Goal: Navigation & Orientation: Go to known website

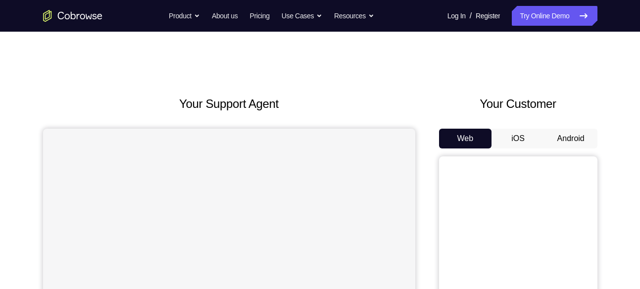
click at [577, 141] on button "Android" at bounding box center [570, 139] width 53 height 20
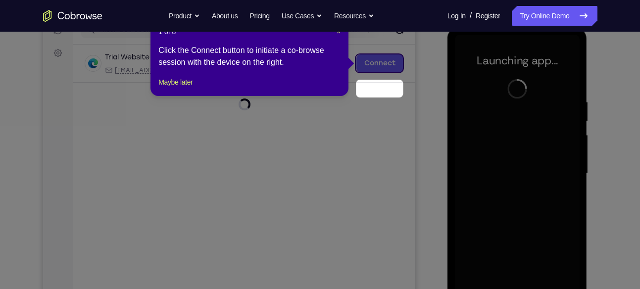
scroll to position [103, 0]
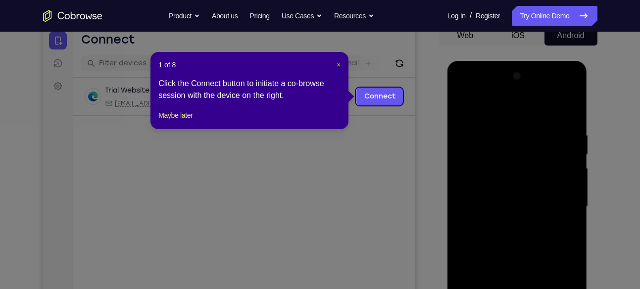
click at [337, 65] on span "×" at bounding box center [339, 65] width 4 height 8
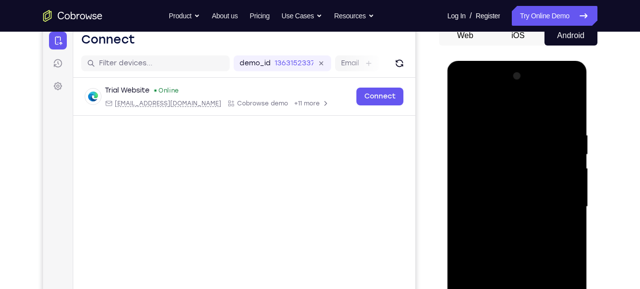
scroll to position [213, 0]
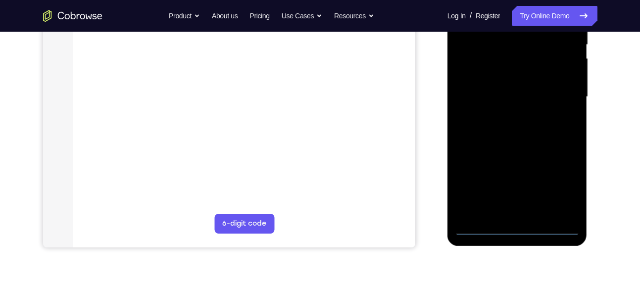
click at [520, 226] on div at bounding box center [517, 96] width 125 height 277
click at [552, 197] on div at bounding box center [517, 96] width 125 height 277
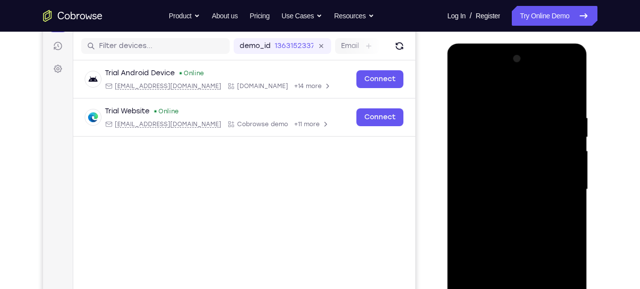
scroll to position [121, 0]
click at [561, 274] on div at bounding box center [517, 188] width 125 height 277
click at [463, 75] on div at bounding box center [517, 188] width 125 height 277
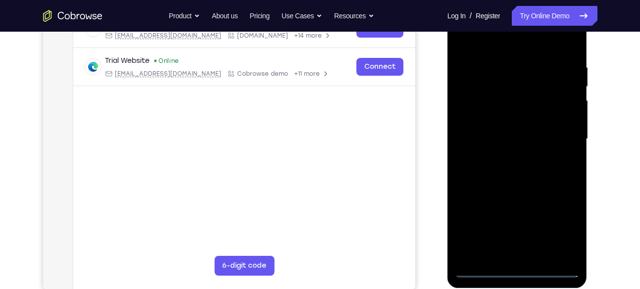
scroll to position [174, 0]
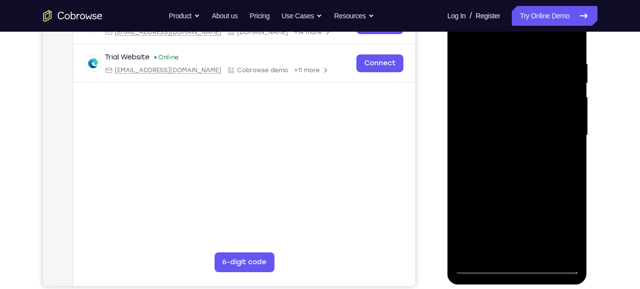
click at [558, 135] on div at bounding box center [517, 135] width 125 height 277
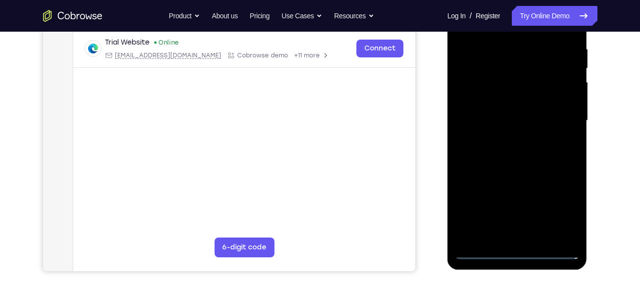
click at [506, 140] on div at bounding box center [517, 120] width 125 height 277
click at [496, 108] on div at bounding box center [517, 120] width 125 height 277
click at [487, 104] on div at bounding box center [517, 120] width 125 height 277
click at [514, 120] on div at bounding box center [517, 120] width 125 height 277
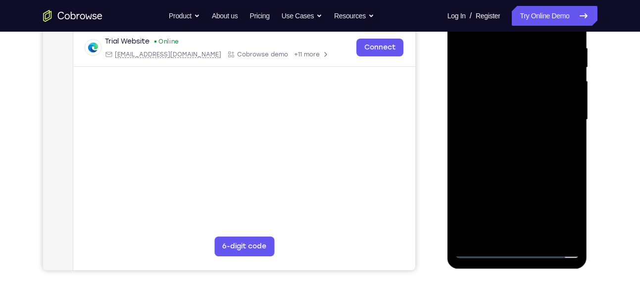
click at [519, 161] on div at bounding box center [517, 119] width 125 height 277
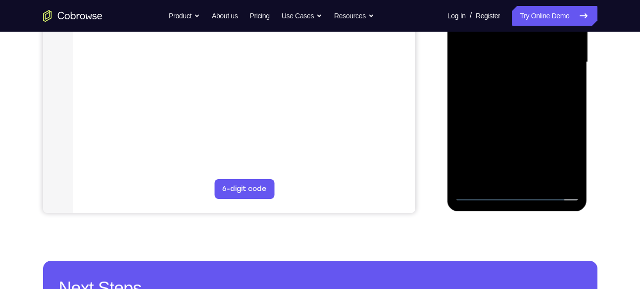
click at [537, 180] on div at bounding box center [517, 62] width 125 height 277
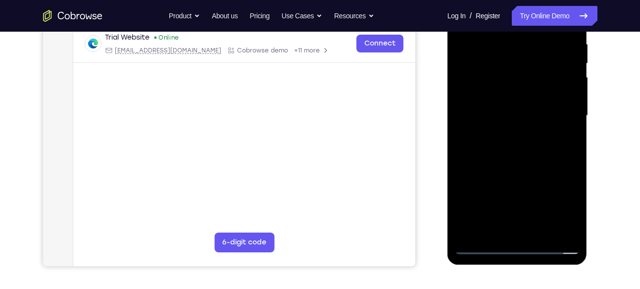
scroll to position [193, 0]
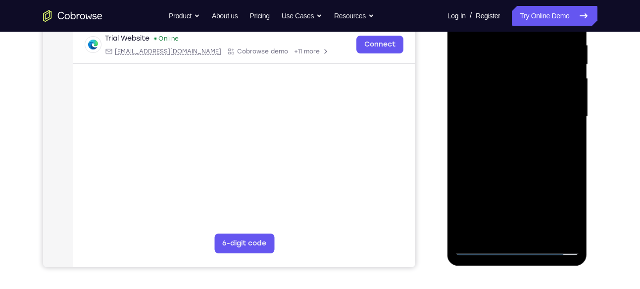
click at [520, 170] on div at bounding box center [517, 116] width 125 height 277
click at [515, 175] on div at bounding box center [517, 116] width 125 height 277
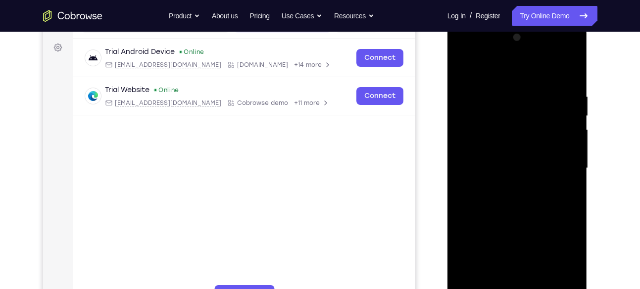
scroll to position [141, 0]
drag, startPoint x: 519, startPoint y: 78, endPoint x: 522, endPoint y: 3, distance: 74.3
click at [522, 23] on html "Online web based iOS Simulators and Android Emulators. Run iPhone, iPad, Mobile…" at bounding box center [517, 171] width 141 height 297
click at [512, 136] on div at bounding box center [517, 168] width 125 height 277
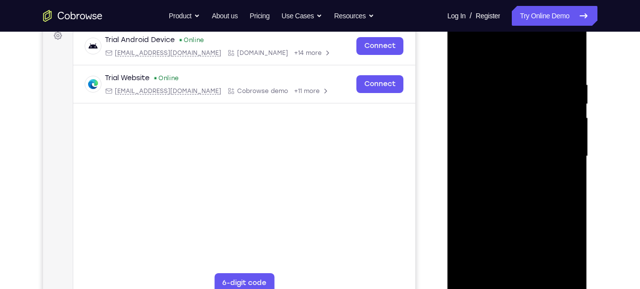
click at [509, 92] on div at bounding box center [517, 156] width 125 height 277
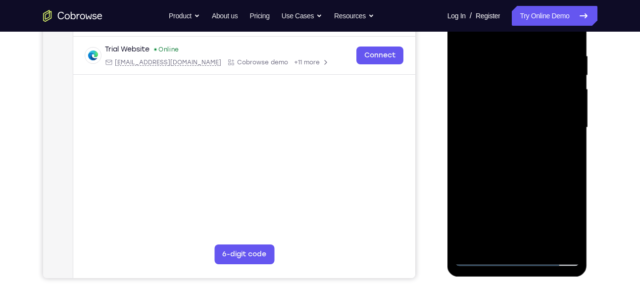
scroll to position [193, 0]
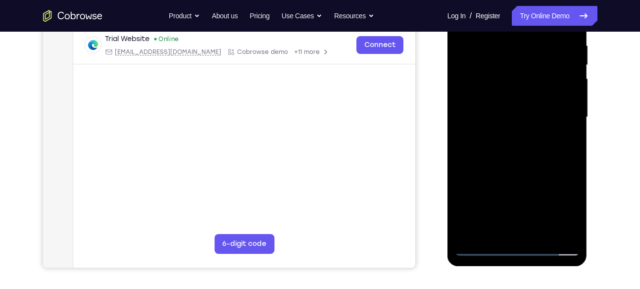
click at [518, 149] on div at bounding box center [517, 117] width 125 height 277
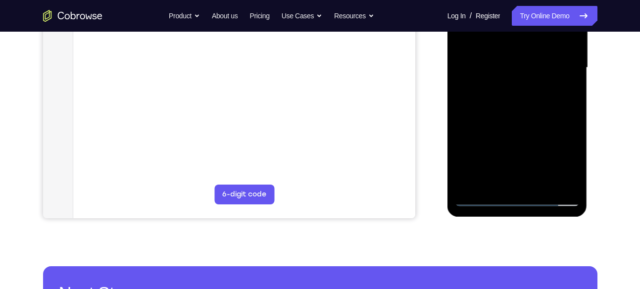
scroll to position [243, 0]
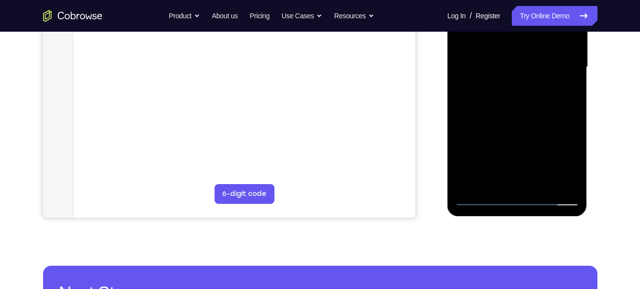
click at [477, 185] on div at bounding box center [517, 67] width 125 height 277
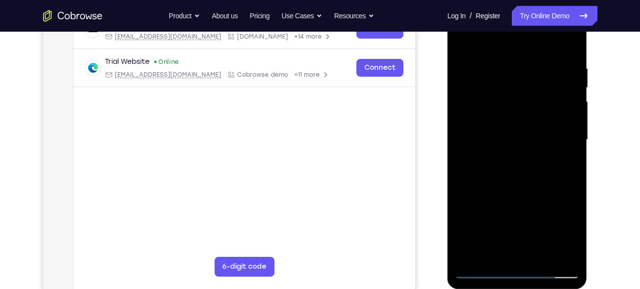
scroll to position [168, 0]
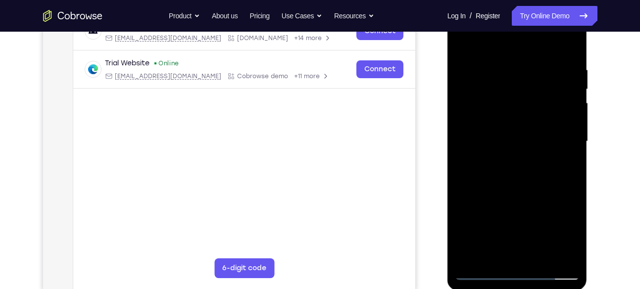
click at [569, 42] on div at bounding box center [517, 141] width 125 height 277
click at [493, 94] on div at bounding box center [517, 141] width 125 height 277
click at [488, 129] on div at bounding box center [517, 141] width 125 height 277
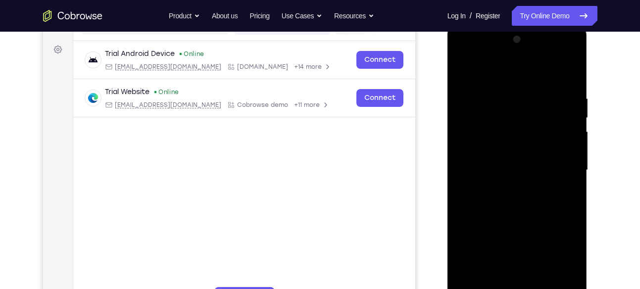
scroll to position [130, 0]
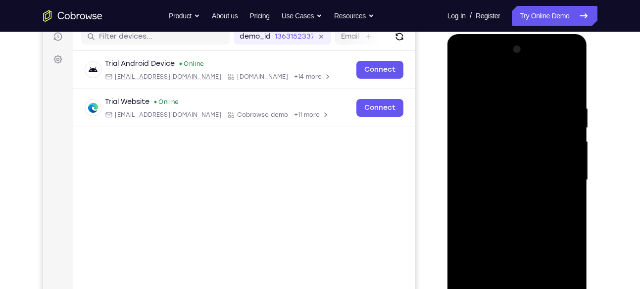
click at [565, 112] on div at bounding box center [517, 180] width 125 height 277
click at [566, 116] on div at bounding box center [517, 180] width 125 height 277
click at [566, 127] on div at bounding box center [517, 180] width 125 height 277
click at [570, 73] on div at bounding box center [517, 180] width 125 height 277
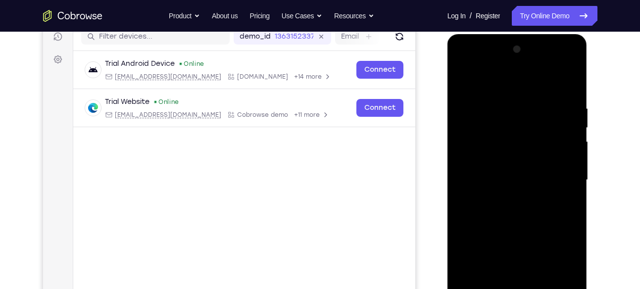
click at [572, 51] on div at bounding box center [517, 180] width 125 height 277
click at [465, 83] on div at bounding box center [517, 180] width 125 height 277
click at [501, 102] on div at bounding box center [517, 180] width 125 height 277
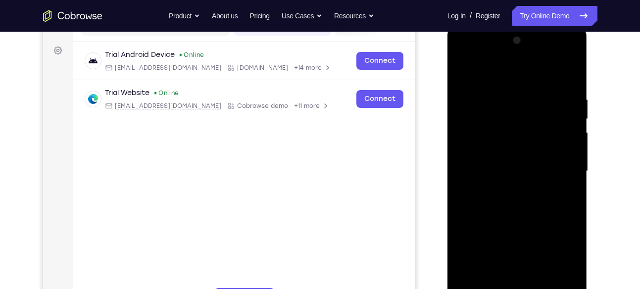
scroll to position [136, 0]
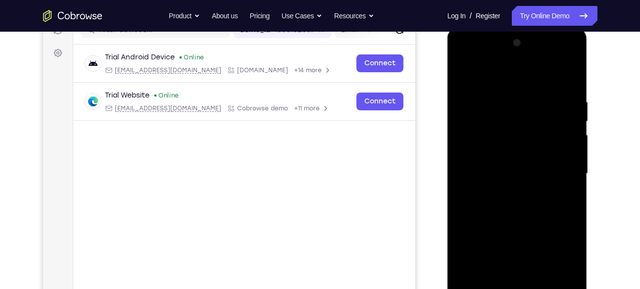
click at [462, 75] on div at bounding box center [517, 173] width 125 height 277
click at [536, 128] on div at bounding box center [517, 173] width 125 height 277
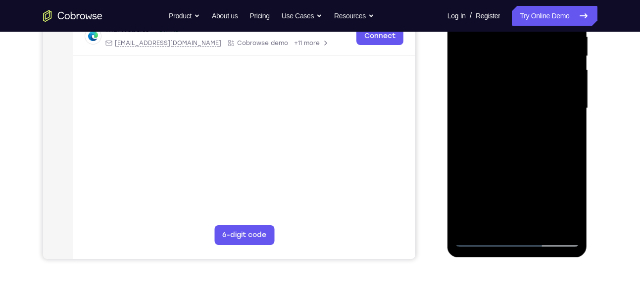
scroll to position [258, 0]
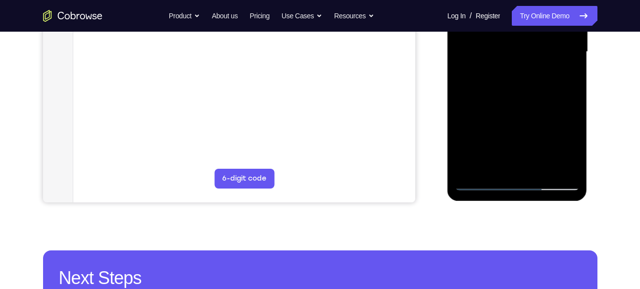
click at [563, 172] on div at bounding box center [517, 51] width 125 height 277
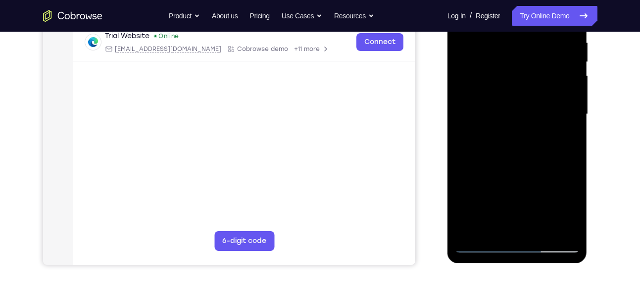
scroll to position [195, 0]
click at [518, 123] on div at bounding box center [517, 114] width 125 height 277
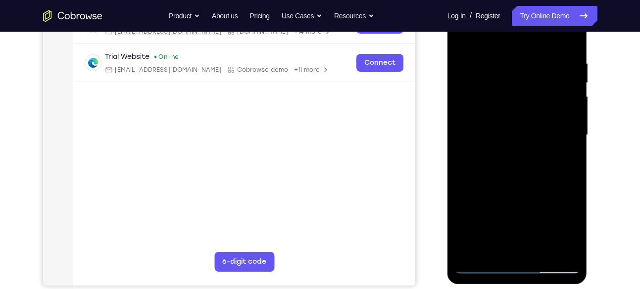
scroll to position [174, 0]
click at [472, 65] on div at bounding box center [517, 135] width 125 height 277
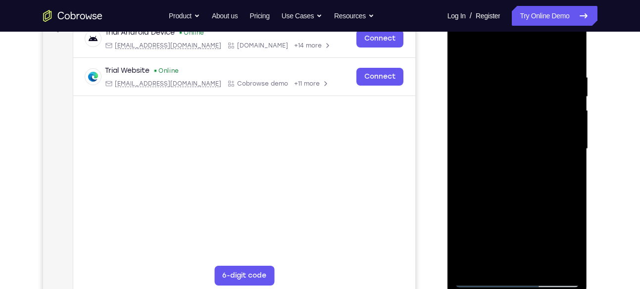
scroll to position [160, 0]
click at [567, 58] on div at bounding box center [517, 149] width 125 height 277
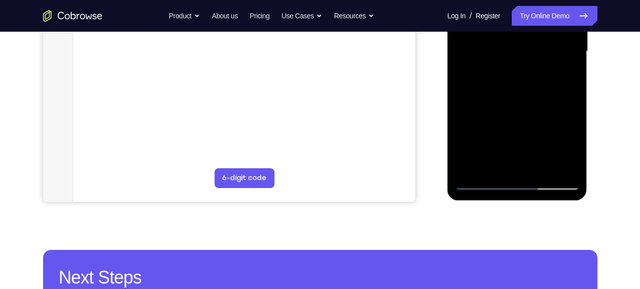
scroll to position [260, 0]
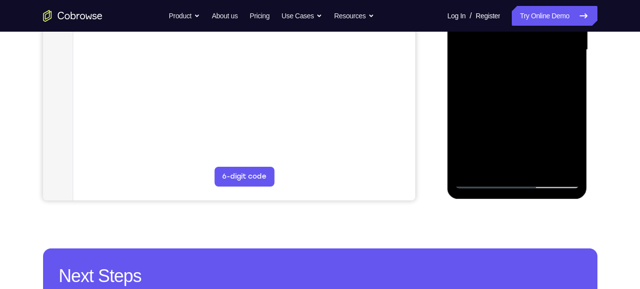
click at [473, 167] on div at bounding box center [517, 49] width 125 height 277
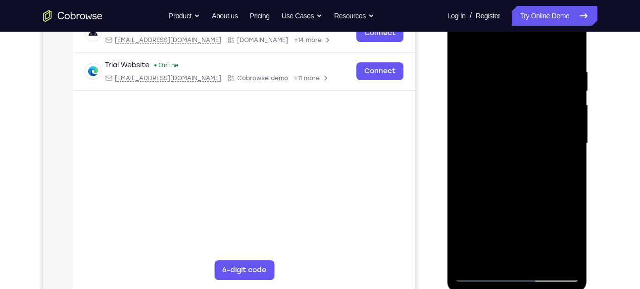
scroll to position [153, 0]
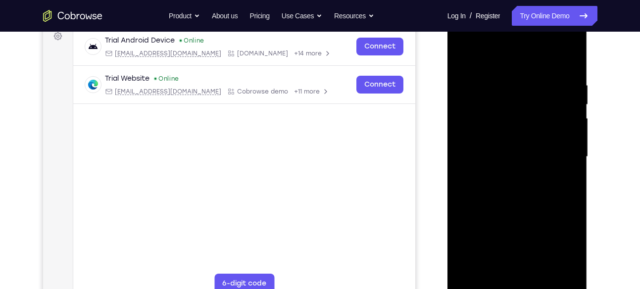
click at [497, 83] on div at bounding box center [517, 156] width 125 height 277
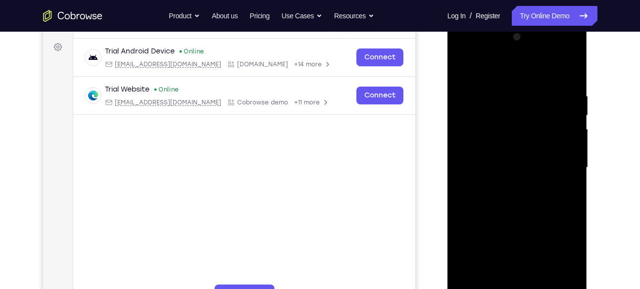
click at [567, 73] on div at bounding box center [517, 167] width 125 height 277
drag, startPoint x: 562, startPoint y: 91, endPoint x: 510, endPoint y: 93, distance: 51.5
click at [510, 93] on div at bounding box center [517, 167] width 125 height 277
click at [505, 94] on div at bounding box center [517, 167] width 125 height 277
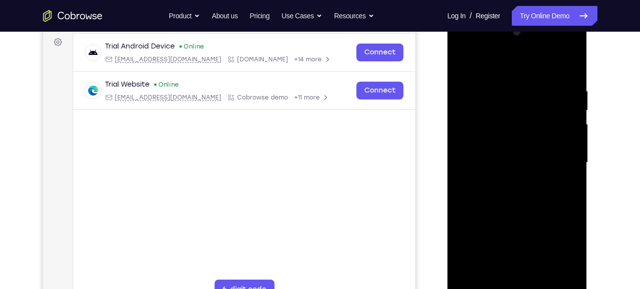
scroll to position [148, 0]
click at [564, 68] on div at bounding box center [517, 162] width 125 height 277
drag, startPoint x: 536, startPoint y: 79, endPoint x: 491, endPoint y: 84, distance: 44.8
click at [491, 84] on div at bounding box center [517, 162] width 125 height 277
click at [490, 86] on div at bounding box center [517, 162] width 125 height 277
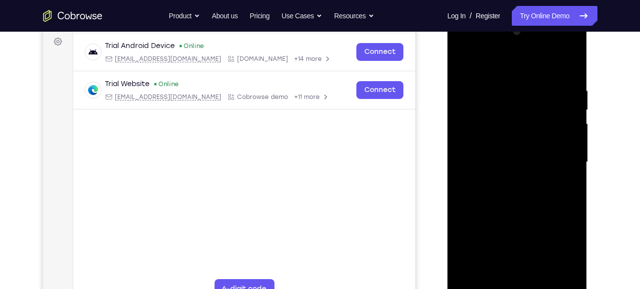
click at [567, 68] on div at bounding box center [517, 162] width 125 height 277
drag, startPoint x: 561, startPoint y: 80, endPoint x: 500, endPoint y: 89, distance: 61.6
click at [500, 89] on div at bounding box center [517, 162] width 125 height 277
click at [508, 91] on div at bounding box center [517, 162] width 125 height 277
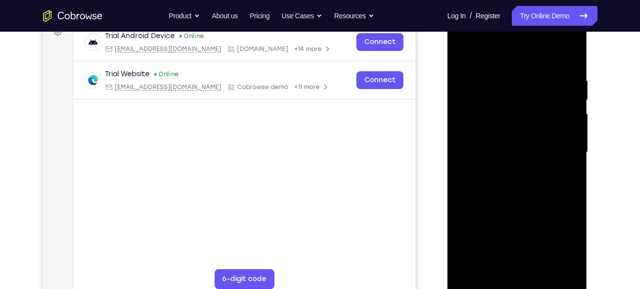
scroll to position [155, 0]
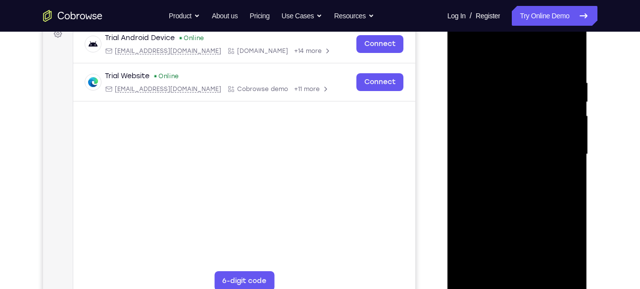
click at [567, 60] on div at bounding box center [517, 154] width 125 height 277
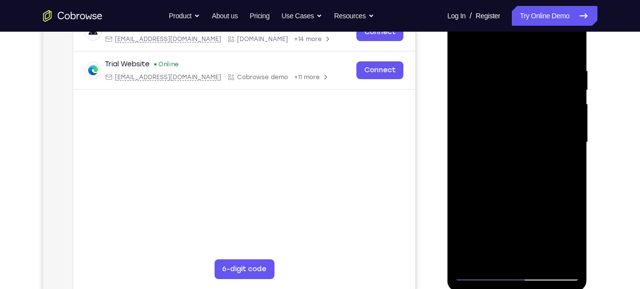
click at [506, 63] on div at bounding box center [517, 142] width 125 height 277
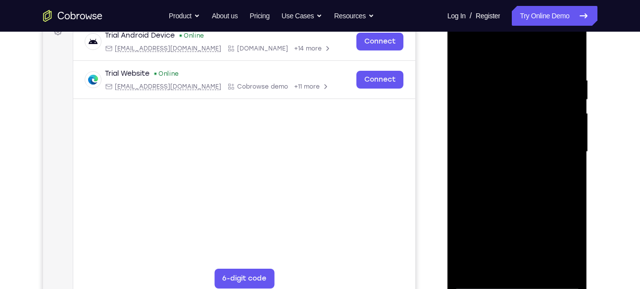
scroll to position [151, 0]
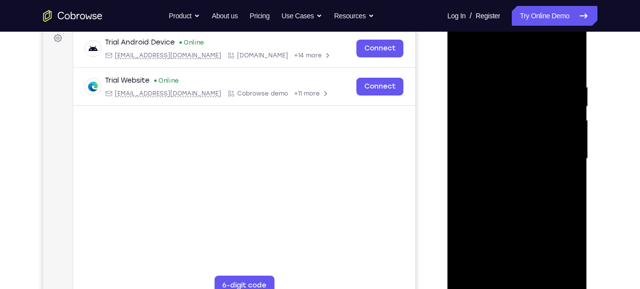
click at [569, 63] on div at bounding box center [517, 158] width 125 height 277
drag, startPoint x: 566, startPoint y: 82, endPoint x: 506, endPoint y: 93, distance: 60.4
click at [506, 93] on div at bounding box center [517, 158] width 125 height 277
drag, startPoint x: 531, startPoint y: 73, endPoint x: 471, endPoint y: 78, distance: 60.6
click at [471, 78] on div at bounding box center [517, 158] width 125 height 277
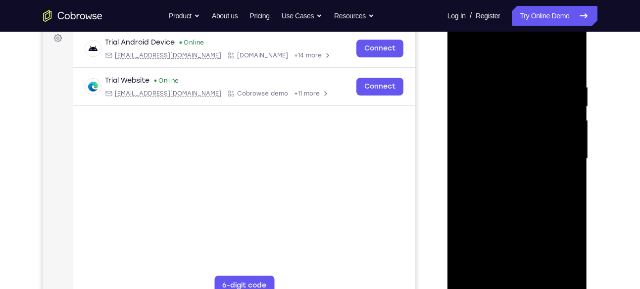
drag, startPoint x: 543, startPoint y: 83, endPoint x: 476, endPoint y: 88, distance: 67.5
click at [476, 88] on div at bounding box center [517, 158] width 125 height 277
drag, startPoint x: 551, startPoint y: 85, endPoint x: 471, endPoint y: 89, distance: 80.3
click at [471, 89] on div at bounding box center [517, 158] width 125 height 277
drag, startPoint x: 563, startPoint y: 89, endPoint x: 478, endPoint y: 85, distance: 85.7
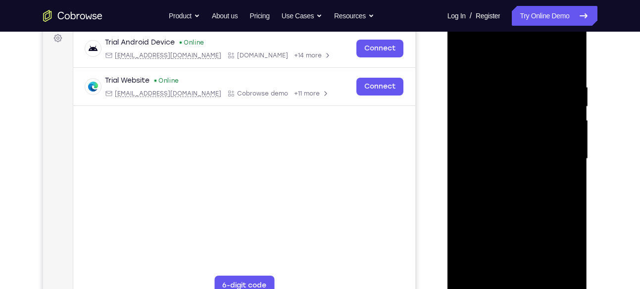
click at [478, 85] on div at bounding box center [517, 158] width 125 height 277
drag, startPoint x: 539, startPoint y: 88, endPoint x: 477, endPoint y: 84, distance: 62.5
click at [477, 84] on div at bounding box center [517, 158] width 125 height 277
drag, startPoint x: 553, startPoint y: 82, endPoint x: 487, endPoint y: 80, distance: 66.8
click at [487, 80] on div at bounding box center [517, 158] width 125 height 277
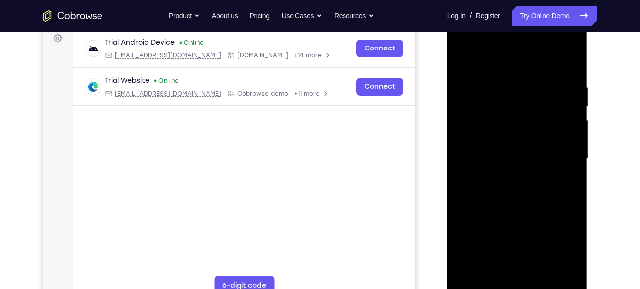
drag, startPoint x: 550, startPoint y: 86, endPoint x: 461, endPoint y: 79, distance: 89.4
click at [461, 79] on div at bounding box center [517, 158] width 125 height 277
drag, startPoint x: 522, startPoint y: 153, endPoint x: 523, endPoint y: 104, distance: 48.5
click at [523, 104] on div at bounding box center [517, 158] width 125 height 277
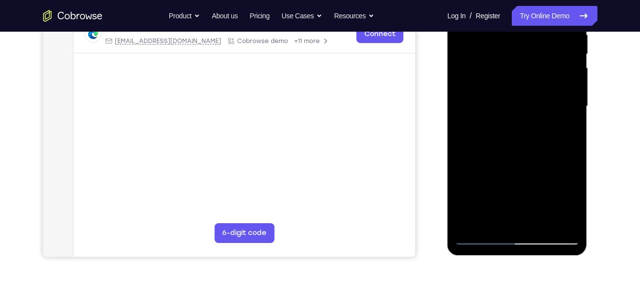
drag, startPoint x: 526, startPoint y: 139, endPoint x: 522, endPoint y: 77, distance: 62.0
click at [522, 77] on div at bounding box center [517, 106] width 125 height 277
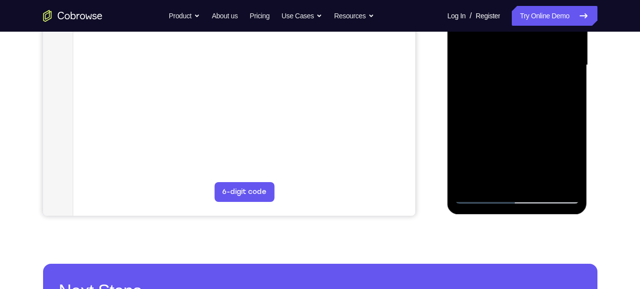
scroll to position [253, 0]
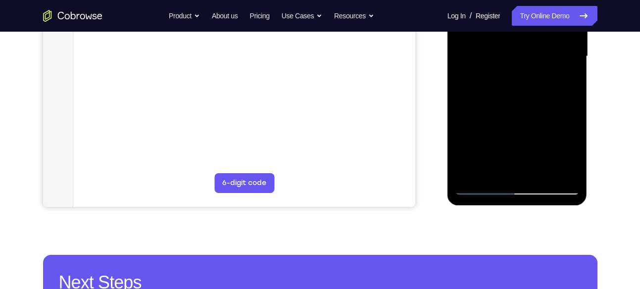
drag, startPoint x: 520, startPoint y: 146, endPoint x: 522, endPoint y: 98, distance: 48.5
click at [522, 98] on div at bounding box center [517, 56] width 125 height 277
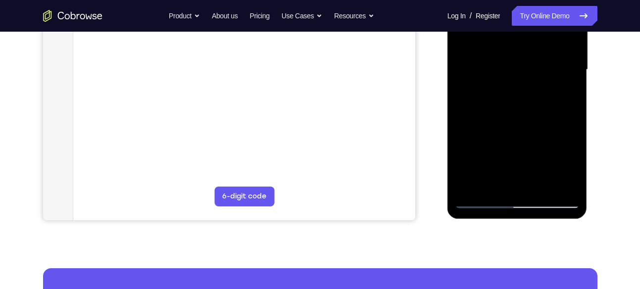
drag, startPoint x: 527, startPoint y: 138, endPoint x: 550, endPoint y: 4, distance: 135.3
click at [550, 4] on div at bounding box center [517, 69] width 125 height 277
drag, startPoint x: 525, startPoint y: 83, endPoint x: 560, endPoint y: 4, distance: 86.0
click at [560, 4] on div at bounding box center [517, 69] width 125 height 277
click at [541, 186] on div at bounding box center [517, 69] width 125 height 277
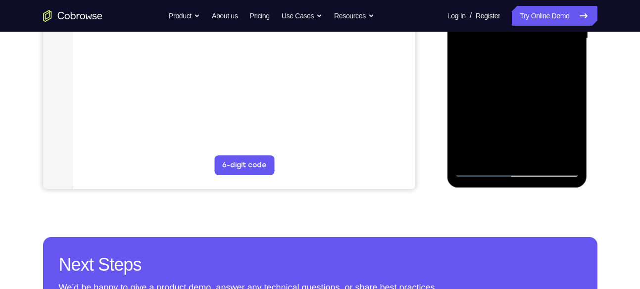
scroll to position [272, 0]
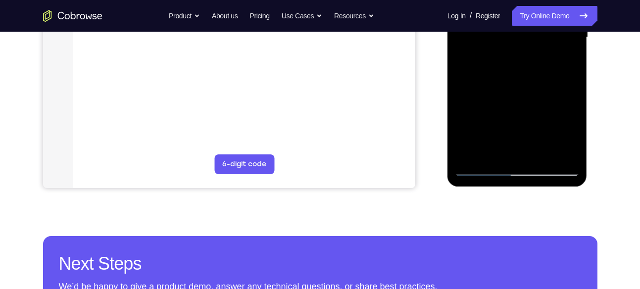
click at [492, 101] on div at bounding box center [517, 37] width 125 height 277
click at [486, 166] on div at bounding box center [517, 37] width 125 height 277
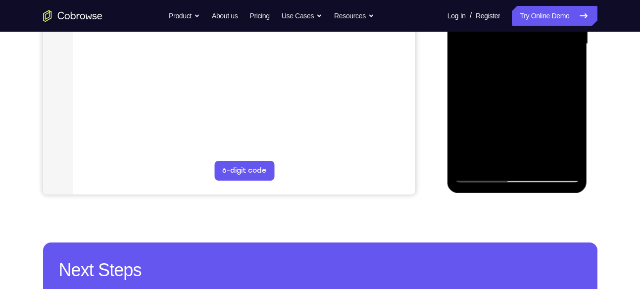
click at [490, 163] on div at bounding box center [517, 43] width 125 height 277
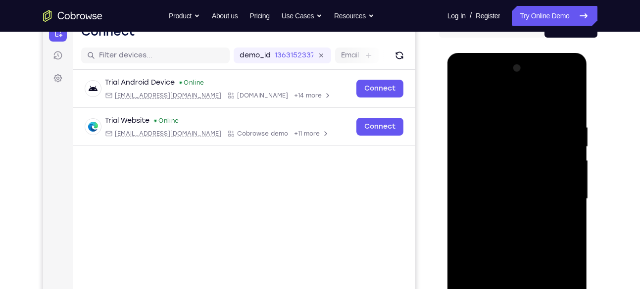
scroll to position [110, 0]
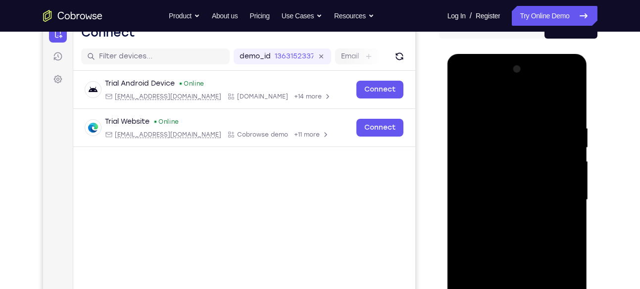
click at [501, 100] on div at bounding box center [517, 199] width 125 height 277
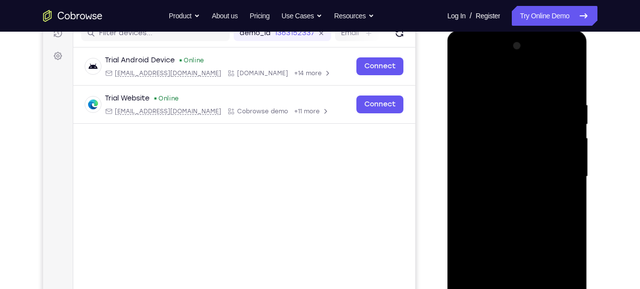
drag, startPoint x: 510, startPoint y: 157, endPoint x: 516, endPoint y: 76, distance: 80.9
click at [516, 76] on div at bounding box center [517, 176] width 125 height 277
click at [510, 131] on div at bounding box center [517, 176] width 125 height 277
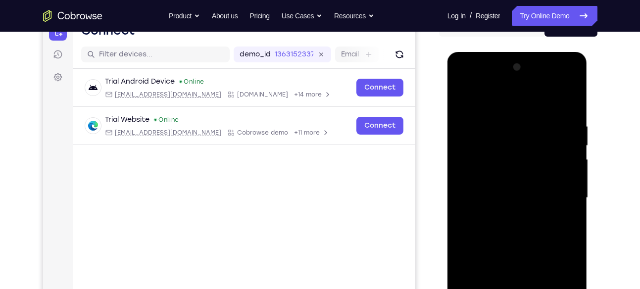
scroll to position [111, 0]
click at [509, 117] on div at bounding box center [517, 198] width 125 height 277
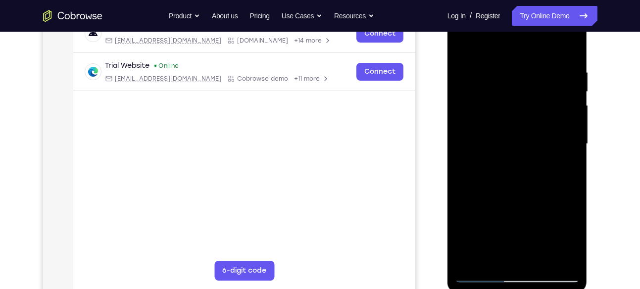
scroll to position [166, 0]
click at [516, 181] on div at bounding box center [517, 143] width 125 height 277
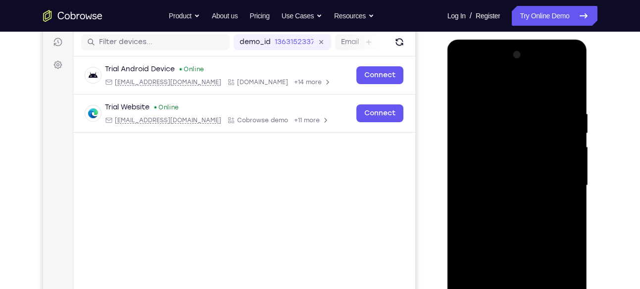
click at [463, 87] on div at bounding box center [517, 185] width 125 height 277
click at [498, 171] on div at bounding box center [517, 185] width 125 height 277
click at [509, 105] on div at bounding box center [517, 185] width 125 height 277
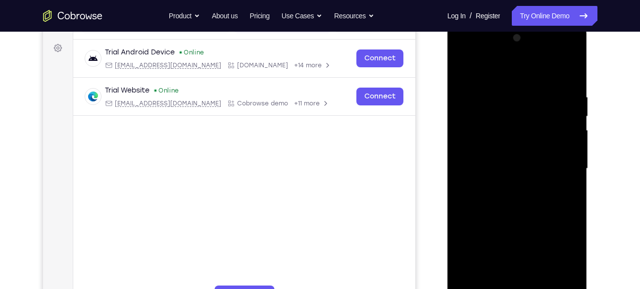
scroll to position [142, 0]
click at [516, 200] on div at bounding box center [517, 168] width 125 height 277
click at [462, 66] on div at bounding box center [517, 168] width 125 height 277
drag, startPoint x: 506, startPoint y: 176, endPoint x: 530, endPoint y: 111, distance: 69.2
click at [530, 111] on div at bounding box center [517, 168] width 125 height 277
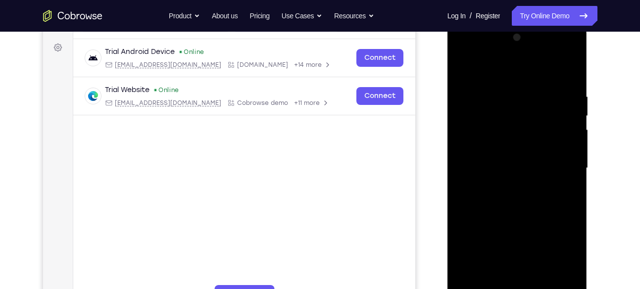
click at [501, 162] on div at bounding box center [517, 168] width 125 height 277
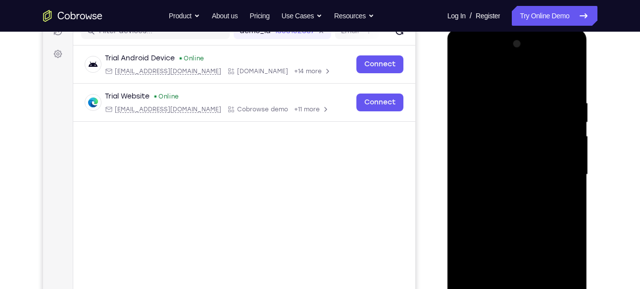
scroll to position [135, 0]
drag, startPoint x: 506, startPoint y: 100, endPoint x: 502, endPoint y: 135, distance: 34.9
click at [502, 135] on div at bounding box center [517, 175] width 125 height 277
click at [510, 110] on div at bounding box center [517, 175] width 125 height 277
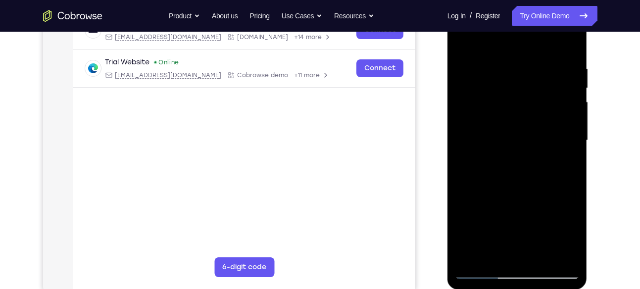
scroll to position [175, 0]
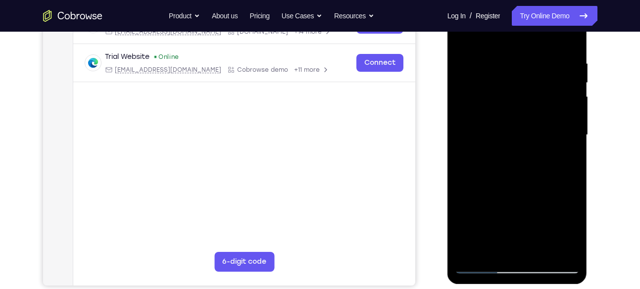
click at [514, 171] on div at bounding box center [517, 135] width 125 height 277
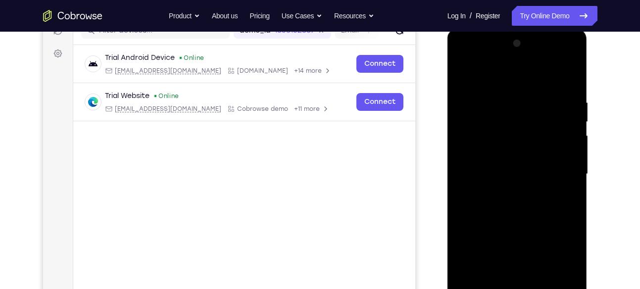
scroll to position [128, 0]
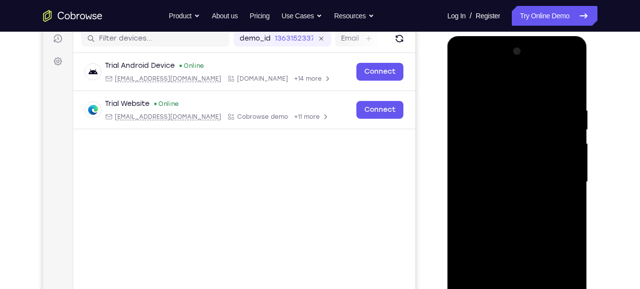
click at [463, 81] on div at bounding box center [517, 182] width 125 height 277
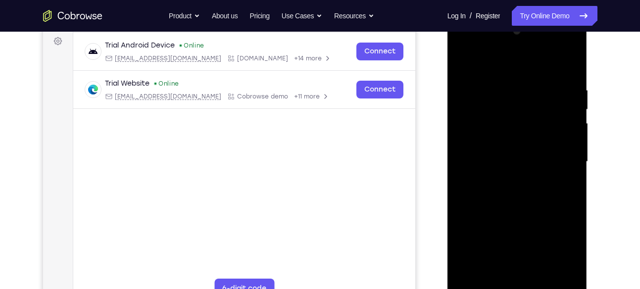
drag, startPoint x: 496, startPoint y: 166, endPoint x: 523, endPoint y: 74, distance: 95.9
click at [523, 74] on div at bounding box center [517, 161] width 125 height 277
drag, startPoint x: 497, startPoint y: 167, endPoint x: 500, endPoint y: 156, distance: 10.7
click at [500, 156] on div at bounding box center [517, 161] width 125 height 277
click at [503, 150] on div at bounding box center [517, 161] width 125 height 277
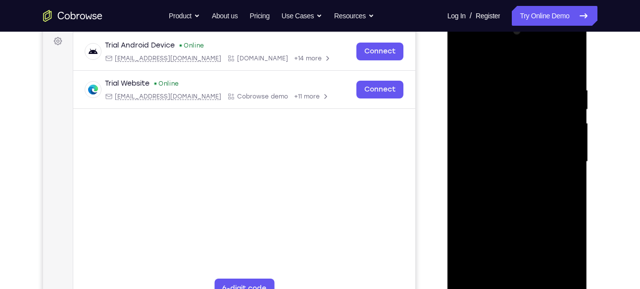
click at [515, 80] on div at bounding box center [517, 161] width 125 height 277
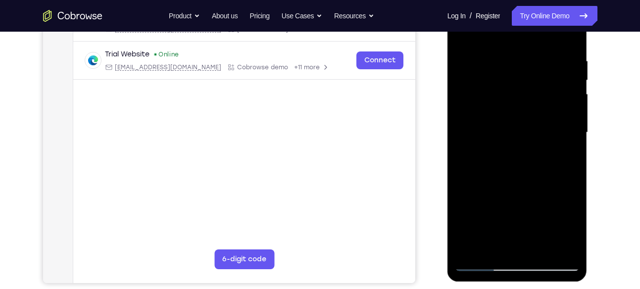
scroll to position [178, 0]
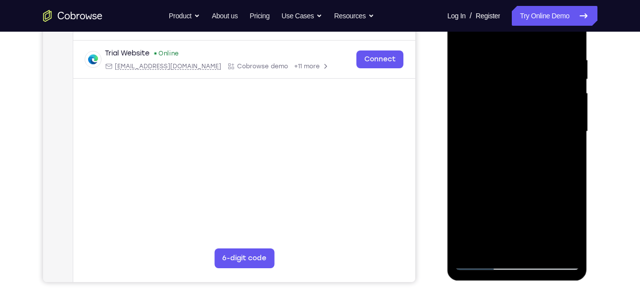
click at [510, 165] on div at bounding box center [517, 131] width 125 height 277
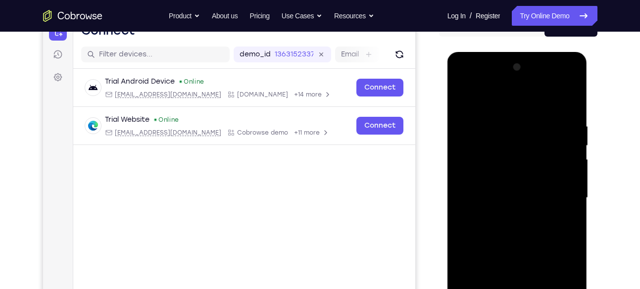
scroll to position [105, 0]
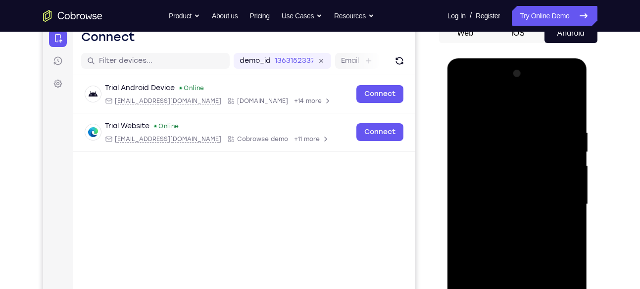
click at [463, 103] on div at bounding box center [517, 204] width 125 height 277
drag, startPoint x: 495, startPoint y: 183, endPoint x: 513, endPoint y: 142, distance: 44.8
click at [513, 142] on div at bounding box center [517, 204] width 125 height 277
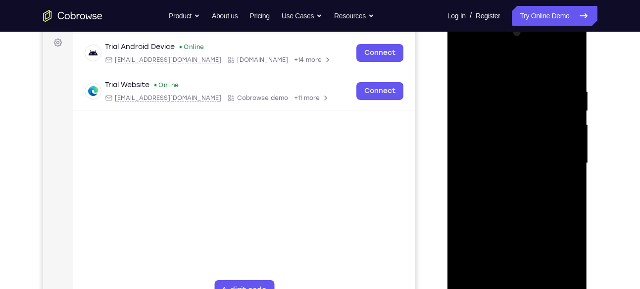
scroll to position [147, 0]
click at [496, 171] on div at bounding box center [517, 162] width 125 height 277
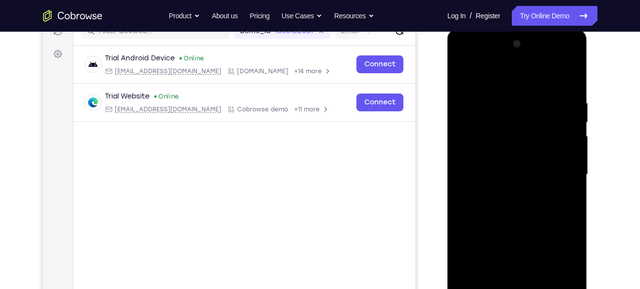
drag, startPoint x: 509, startPoint y: 98, endPoint x: 506, endPoint y: 128, distance: 30.9
click at [506, 128] on div at bounding box center [517, 174] width 125 height 277
click at [508, 109] on div at bounding box center [517, 174] width 125 height 277
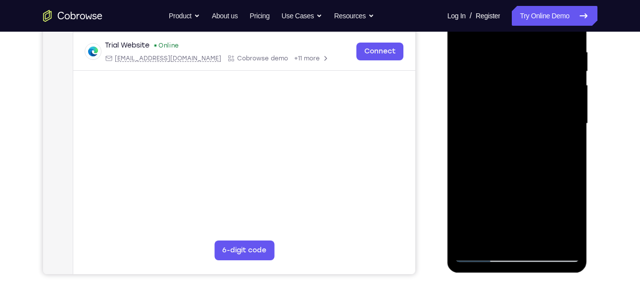
click at [506, 158] on div at bounding box center [517, 123] width 125 height 277
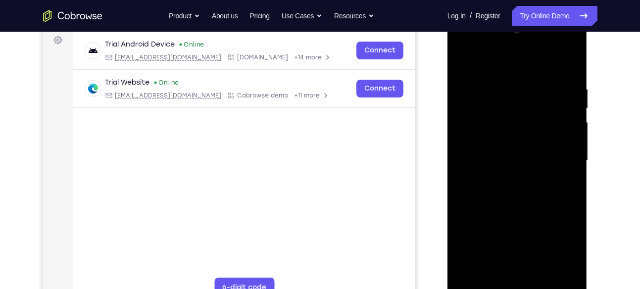
scroll to position [141, 0]
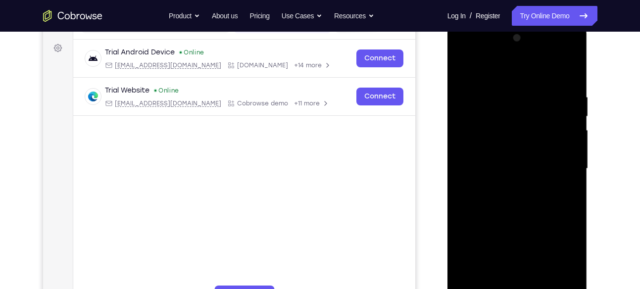
click at [464, 70] on div at bounding box center [517, 168] width 125 height 277
click at [569, 98] on div at bounding box center [517, 168] width 125 height 277
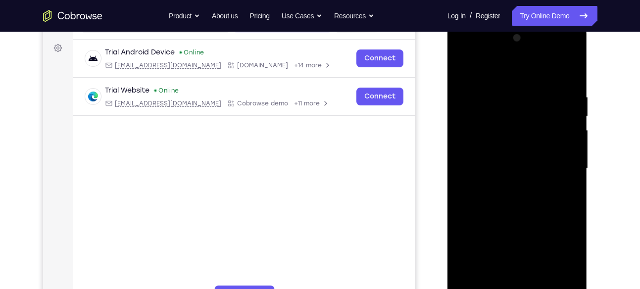
click at [569, 98] on div at bounding box center [517, 168] width 125 height 277
click at [503, 136] on div at bounding box center [517, 168] width 125 height 277
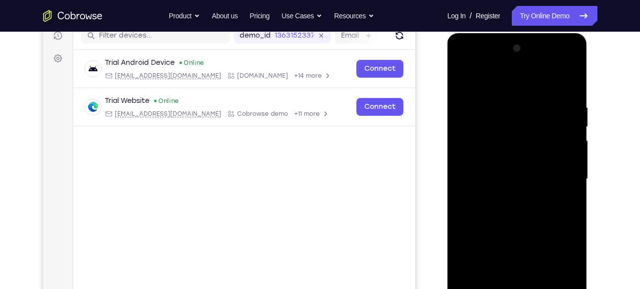
scroll to position [130, 0]
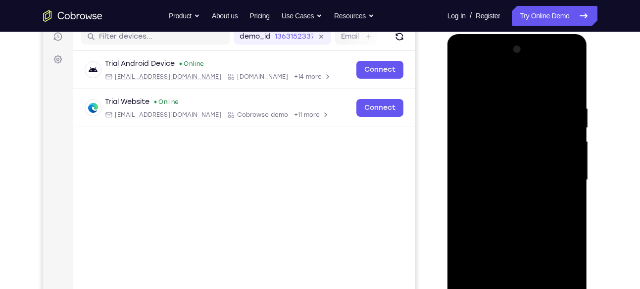
click at [513, 113] on div at bounding box center [517, 180] width 125 height 277
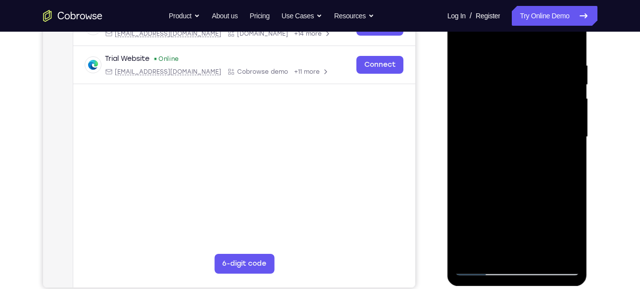
scroll to position [174, 0]
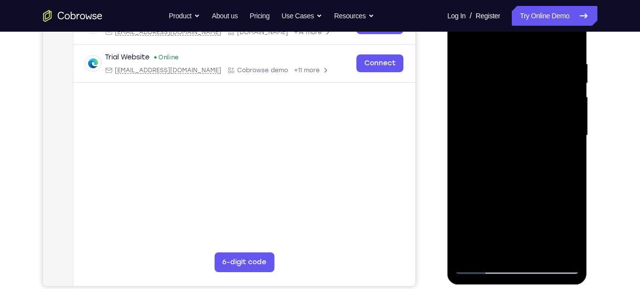
click at [516, 165] on div at bounding box center [517, 135] width 125 height 277
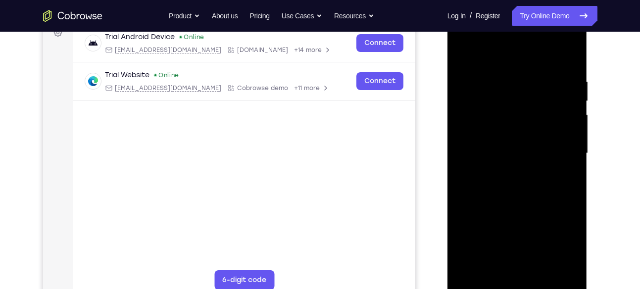
scroll to position [156, 0]
click at [465, 56] on div at bounding box center [517, 153] width 125 height 277
click at [569, 83] on div at bounding box center [517, 153] width 125 height 277
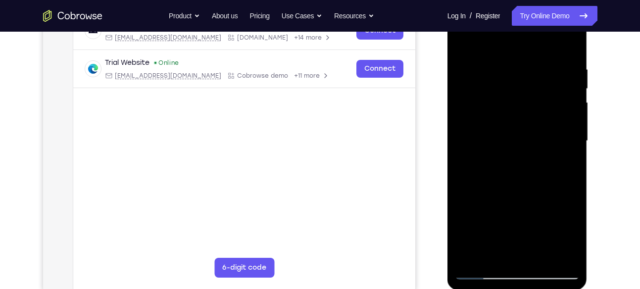
scroll to position [170, 0]
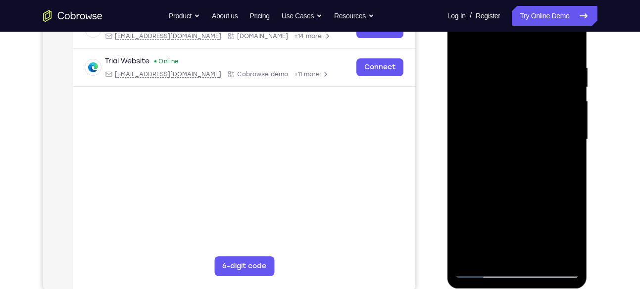
click at [491, 78] on div at bounding box center [517, 139] width 125 height 277
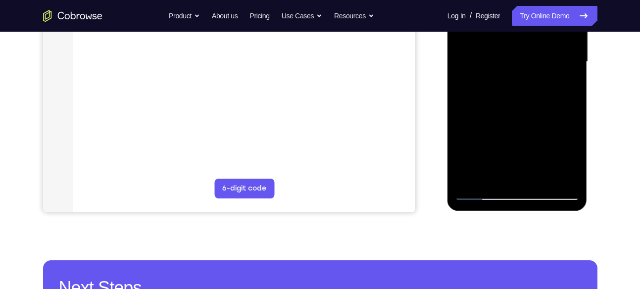
scroll to position [249, 0]
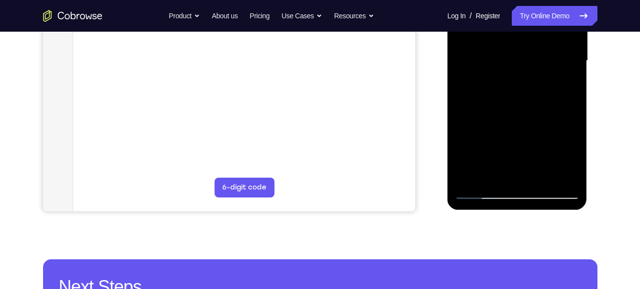
click at [572, 136] on div at bounding box center [517, 60] width 125 height 277
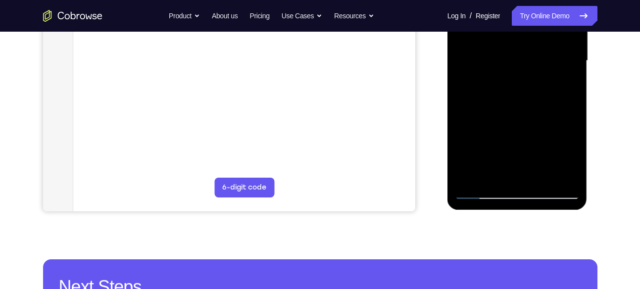
click at [572, 135] on div at bounding box center [517, 60] width 125 height 277
click at [573, 136] on div at bounding box center [517, 60] width 125 height 277
click at [455, 136] on div at bounding box center [517, 60] width 125 height 277
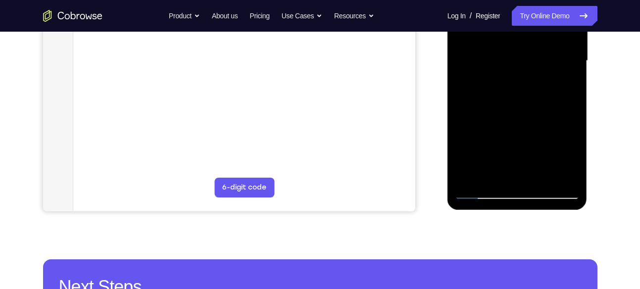
click at [459, 134] on div at bounding box center [517, 60] width 125 height 277
click at [477, 132] on div at bounding box center [517, 60] width 125 height 277
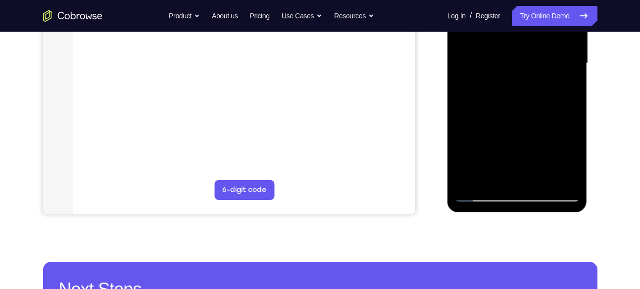
scroll to position [246, 0]
click at [576, 168] on div at bounding box center [517, 63] width 125 height 277
drag, startPoint x: 541, startPoint y: 153, endPoint x: 529, endPoint y: 99, distance: 55.2
click at [529, 99] on div at bounding box center [517, 63] width 125 height 277
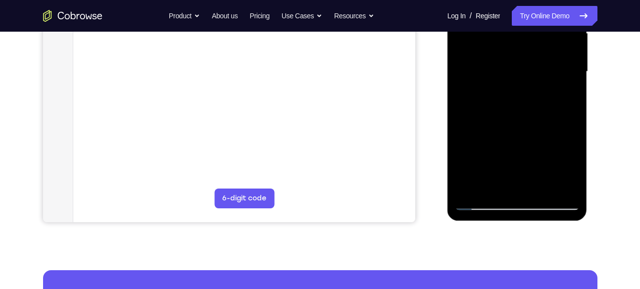
scroll to position [238, 0]
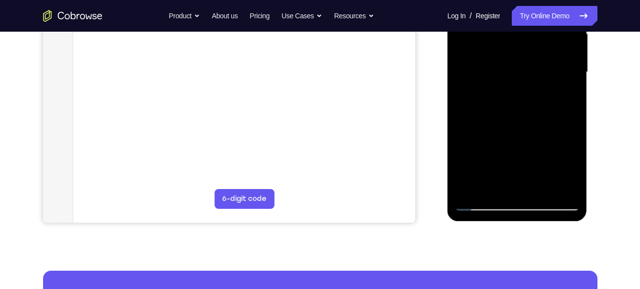
drag, startPoint x: 519, startPoint y: 148, endPoint x: 519, endPoint y: 113, distance: 35.6
click at [519, 113] on div at bounding box center [517, 72] width 125 height 277
drag, startPoint x: 526, startPoint y: 131, endPoint x: 523, endPoint y: 91, distance: 40.2
click at [523, 91] on div at bounding box center [517, 72] width 125 height 277
drag, startPoint x: 549, startPoint y: 159, endPoint x: 552, endPoint y: 132, distance: 27.4
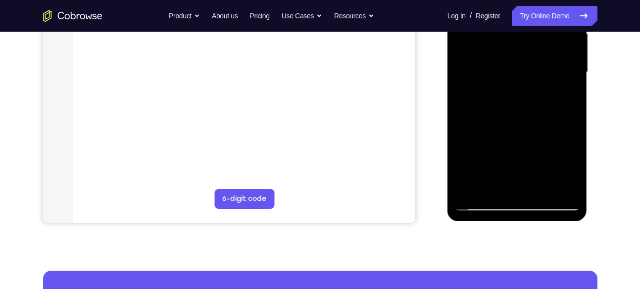
click at [552, 132] on div at bounding box center [517, 72] width 125 height 277
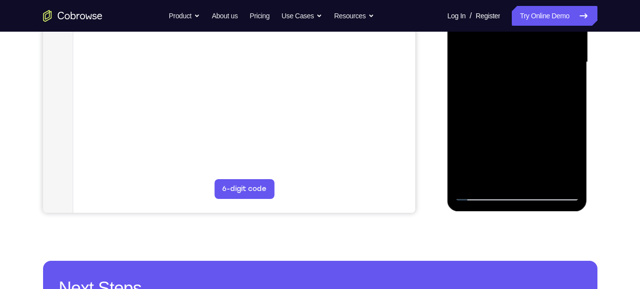
scroll to position [248, 0]
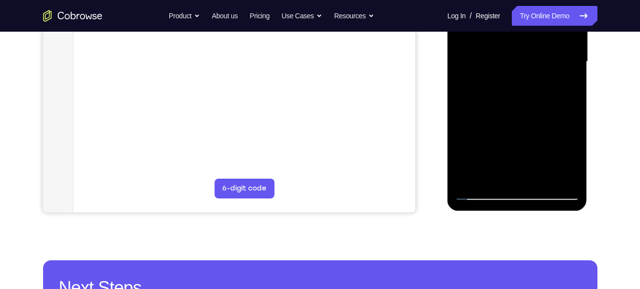
drag, startPoint x: 554, startPoint y: 161, endPoint x: 549, endPoint y: 130, distance: 32.1
click at [549, 130] on div at bounding box center [517, 61] width 125 height 277
click at [476, 122] on div at bounding box center [517, 61] width 125 height 277
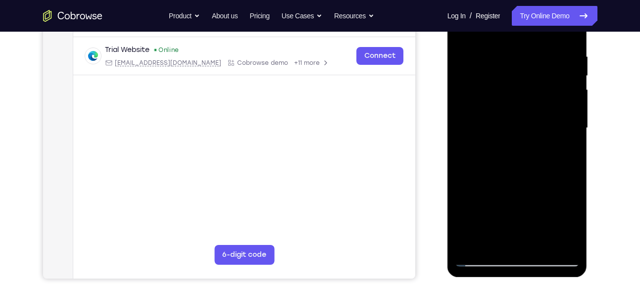
scroll to position [166, 0]
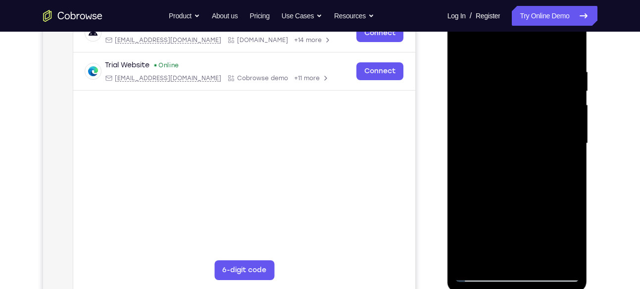
click at [568, 100] on div at bounding box center [517, 143] width 125 height 277
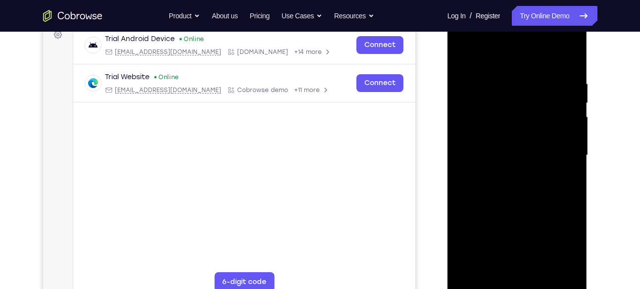
scroll to position [150, 0]
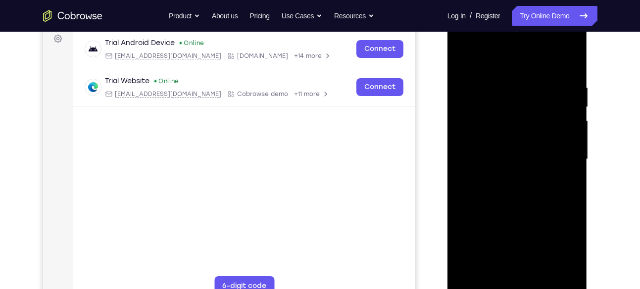
click at [573, 114] on div at bounding box center [517, 159] width 125 height 277
click at [464, 117] on div at bounding box center [517, 159] width 125 height 277
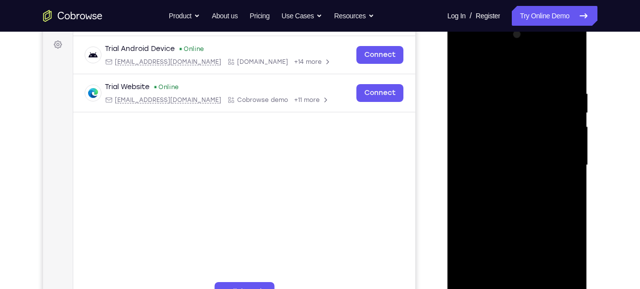
click at [574, 118] on div at bounding box center [517, 165] width 125 height 277
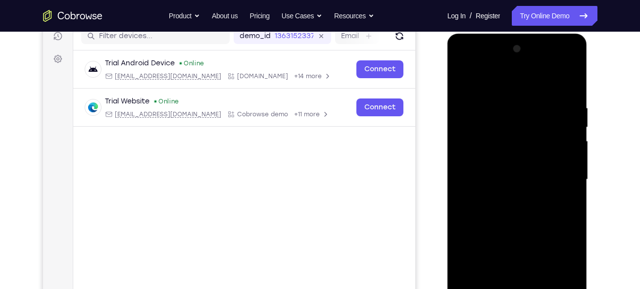
scroll to position [127, 0]
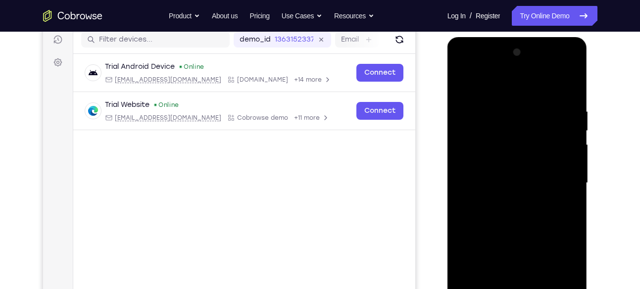
drag, startPoint x: 560, startPoint y: 133, endPoint x: 558, endPoint y: 155, distance: 22.3
click at [558, 155] on div at bounding box center [517, 183] width 125 height 277
click at [573, 156] on div at bounding box center [517, 183] width 125 height 277
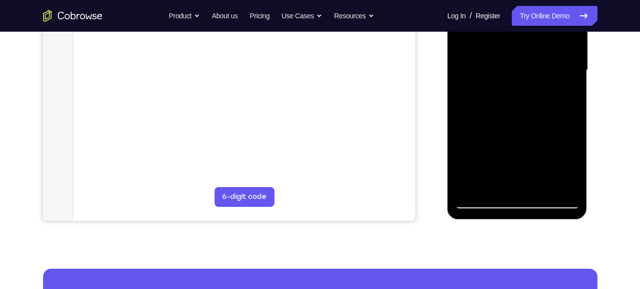
scroll to position [241, 0]
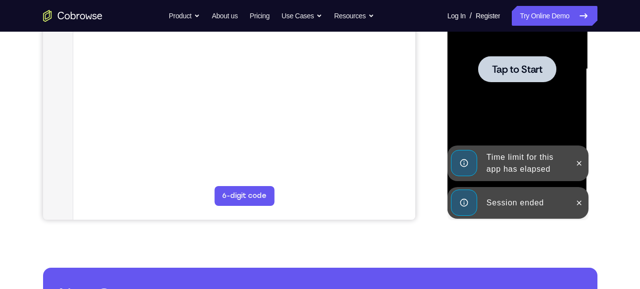
click at [500, 149] on div "Time limit for this app has elapsed" at bounding box center [526, 164] width 87 height 32
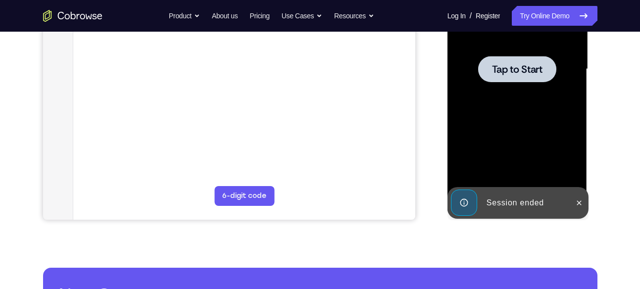
click at [545, 134] on div at bounding box center [517, 69] width 125 height 277
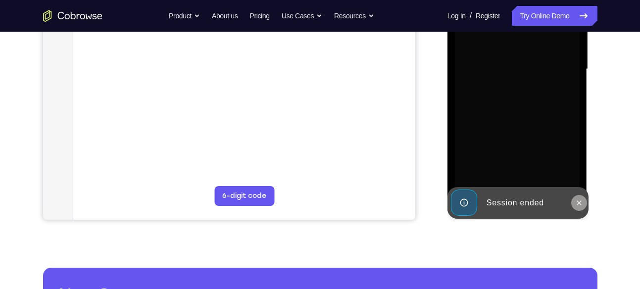
click at [578, 202] on icon at bounding box center [579, 202] width 4 height 4
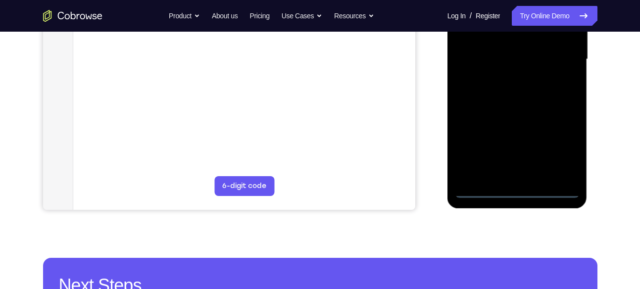
scroll to position [263, 0]
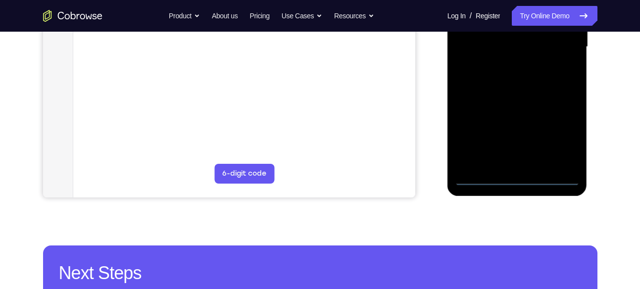
click at [516, 182] on div at bounding box center [517, 46] width 125 height 277
click at [565, 140] on div at bounding box center [517, 46] width 125 height 277
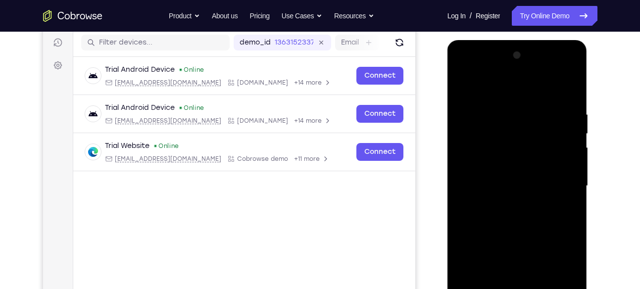
scroll to position [123, 0]
click at [463, 68] on div at bounding box center [517, 186] width 125 height 277
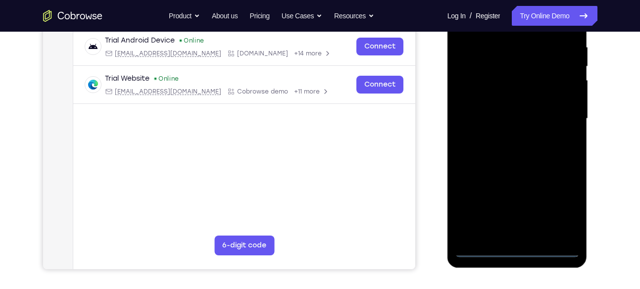
click at [560, 116] on div at bounding box center [517, 118] width 125 height 277
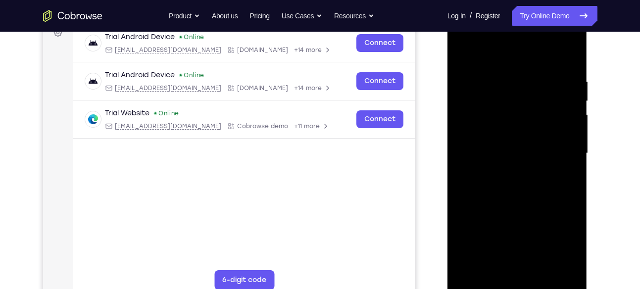
scroll to position [163, 0]
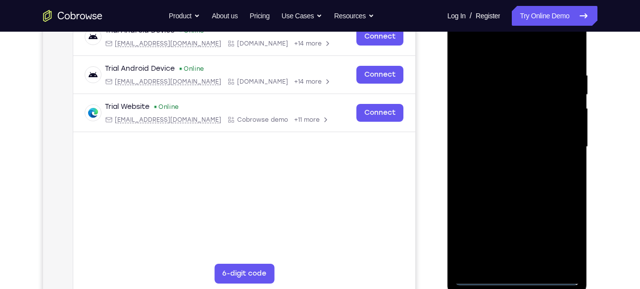
click at [504, 166] on div at bounding box center [517, 146] width 125 height 277
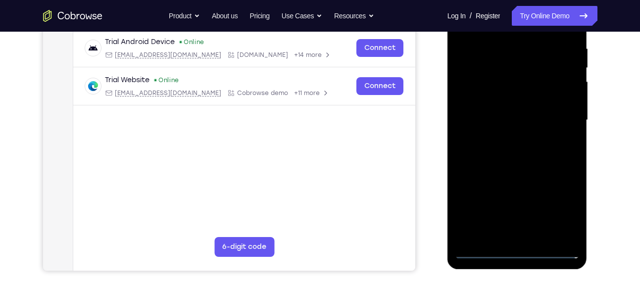
scroll to position [190, 0]
click at [486, 114] on div at bounding box center [517, 119] width 125 height 277
click at [485, 108] on div at bounding box center [517, 119] width 125 height 277
click at [486, 115] on div at bounding box center [517, 119] width 125 height 277
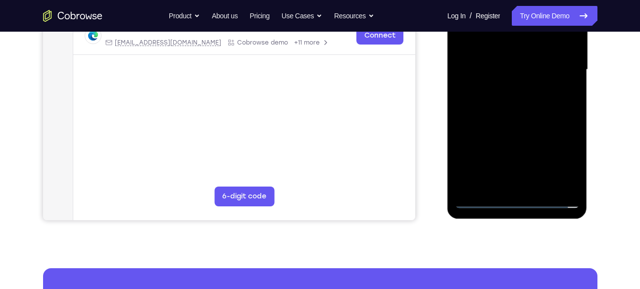
scroll to position [243, 0]
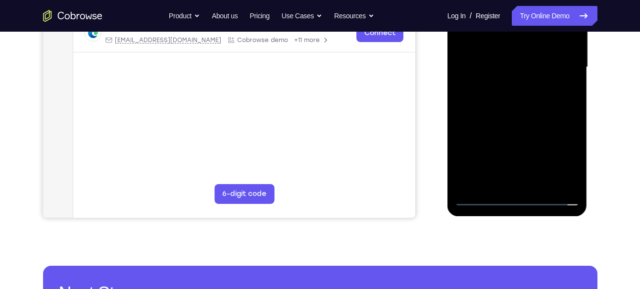
click at [522, 111] on div at bounding box center [517, 67] width 125 height 277
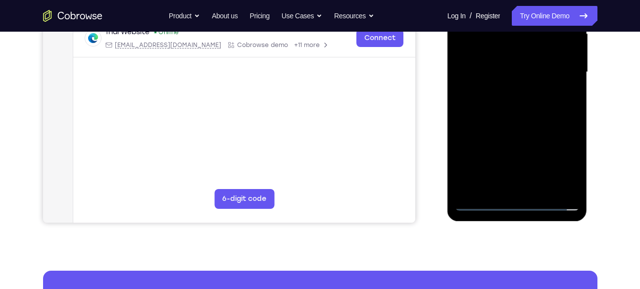
scroll to position [238, 0]
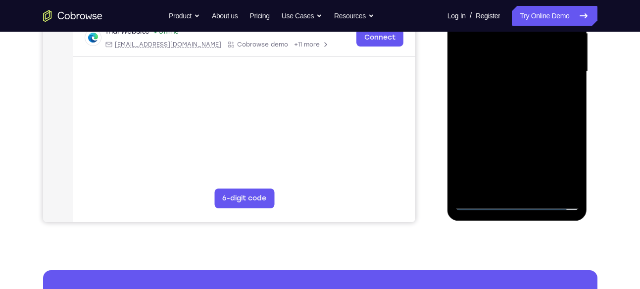
click at [572, 176] on div at bounding box center [517, 71] width 125 height 277
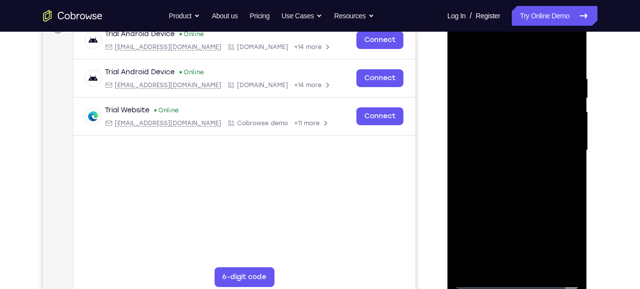
scroll to position [115, 0]
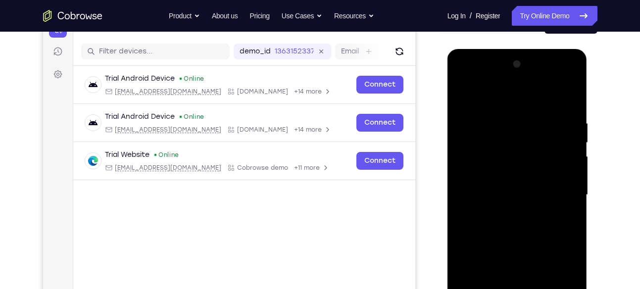
drag, startPoint x: 516, startPoint y: 104, endPoint x: 539, endPoint y: 31, distance: 76.2
click at [539, 49] on html "Online web based iOS Simulators and Android Emulators. Run iPhone, iPad, Mobile…" at bounding box center [517, 197] width 141 height 297
drag, startPoint x: 550, startPoint y: 113, endPoint x: 528, endPoint y: 115, distance: 22.4
click at [528, 115] on div at bounding box center [517, 194] width 125 height 277
click at [486, 117] on div at bounding box center [517, 194] width 125 height 277
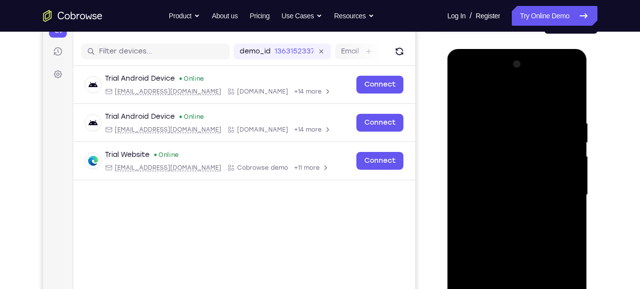
click at [563, 123] on div at bounding box center [517, 194] width 125 height 277
click at [567, 95] on div at bounding box center [517, 194] width 125 height 277
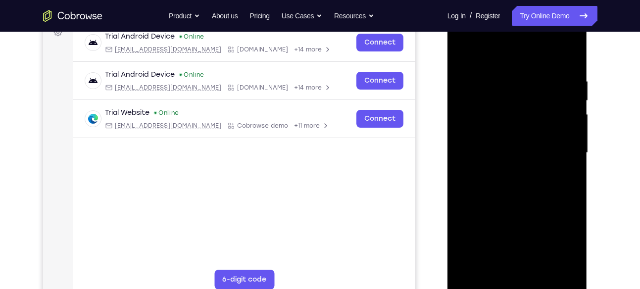
scroll to position [158, 0]
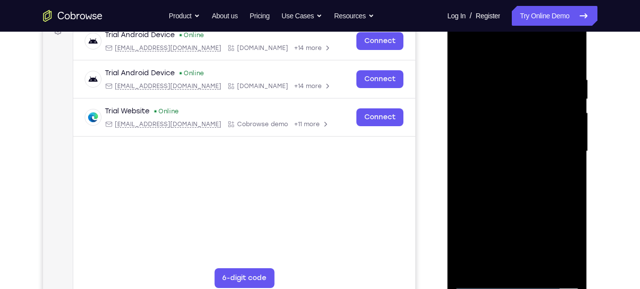
click at [487, 74] on div at bounding box center [517, 151] width 125 height 277
click at [461, 114] on div at bounding box center [517, 151] width 125 height 277
click at [564, 56] on div at bounding box center [517, 151] width 125 height 277
drag, startPoint x: 557, startPoint y: 68, endPoint x: 511, endPoint y: 75, distance: 46.6
click at [511, 75] on div at bounding box center [517, 151] width 125 height 277
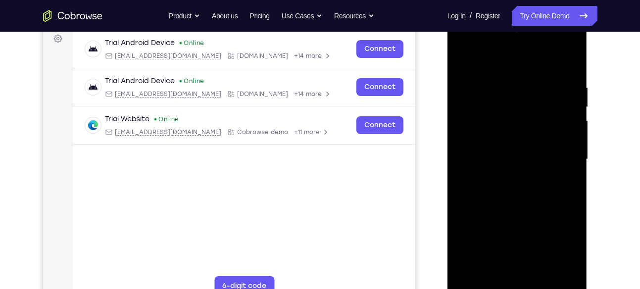
scroll to position [150, 0]
drag, startPoint x: 549, startPoint y: 86, endPoint x: 495, endPoint y: 88, distance: 53.5
click at [495, 88] on div at bounding box center [517, 159] width 125 height 277
drag, startPoint x: 546, startPoint y: 82, endPoint x: 486, endPoint y: 88, distance: 60.7
click at [486, 88] on div at bounding box center [517, 159] width 125 height 277
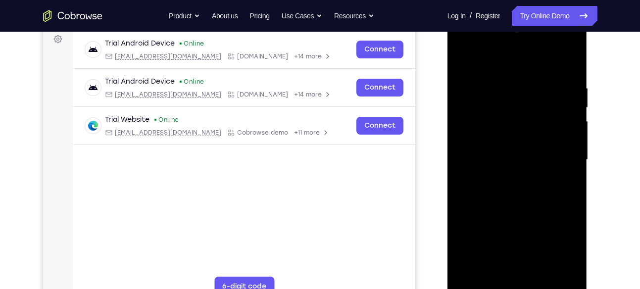
drag, startPoint x: 539, startPoint y: 87, endPoint x: 491, endPoint y: 86, distance: 48.5
click at [491, 86] on div at bounding box center [517, 159] width 125 height 277
drag, startPoint x: 548, startPoint y: 84, endPoint x: 506, endPoint y: 81, distance: 42.1
click at [506, 81] on div at bounding box center [517, 159] width 125 height 277
drag, startPoint x: 564, startPoint y: 90, endPoint x: 508, endPoint y: 88, distance: 55.5
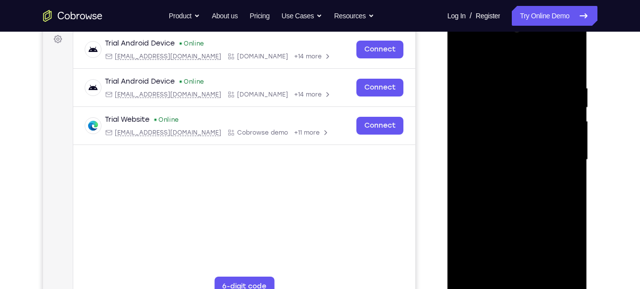
click at [508, 88] on div at bounding box center [517, 159] width 125 height 277
drag, startPoint x: 553, startPoint y: 84, endPoint x: 512, endPoint y: 84, distance: 41.6
click at [512, 84] on div at bounding box center [517, 159] width 125 height 277
drag, startPoint x: 544, startPoint y: 76, endPoint x: 519, endPoint y: 70, distance: 26.1
click at [519, 70] on div at bounding box center [517, 159] width 125 height 277
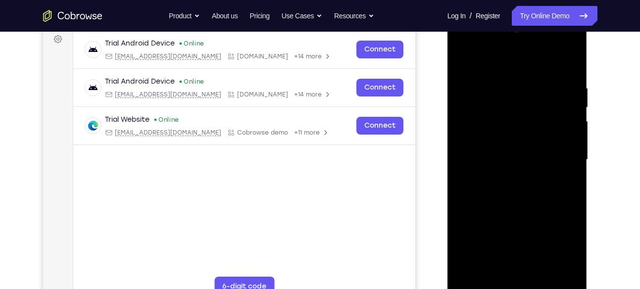
drag, startPoint x: 553, startPoint y: 78, endPoint x: 498, endPoint y: 81, distance: 55.5
click at [498, 81] on div at bounding box center [517, 159] width 125 height 277
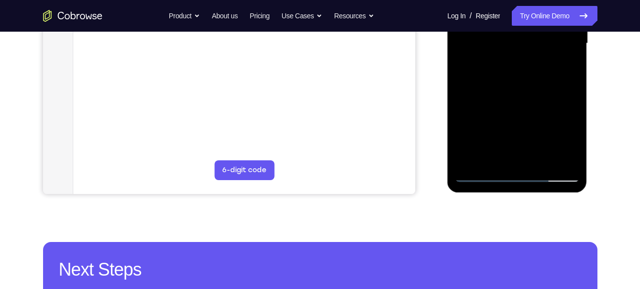
scroll to position [213, 0]
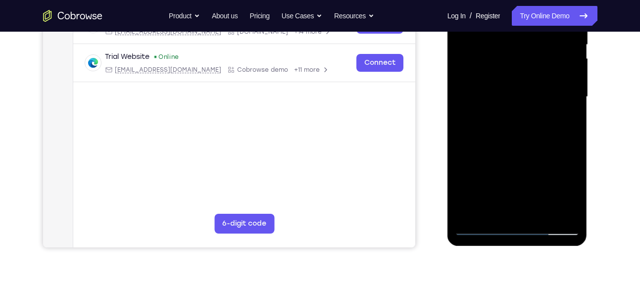
click at [569, 118] on div at bounding box center [517, 96] width 125 height 277
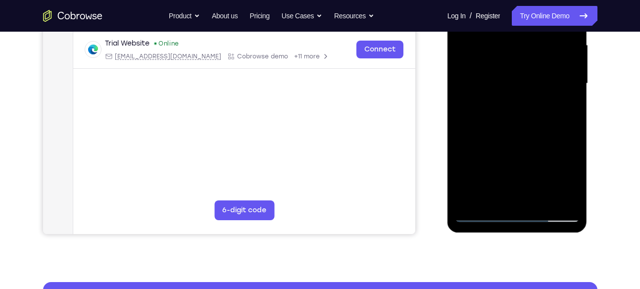
scroll to position [227, 0]
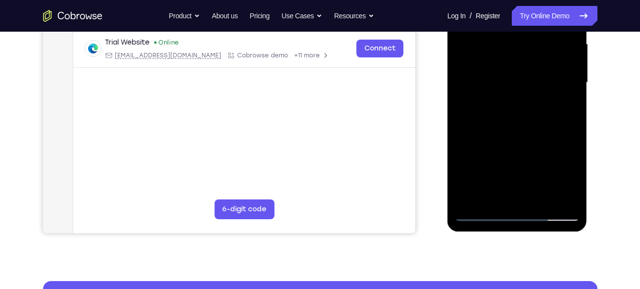
drag, startPoint x: 547, startPoint y: 147, endPoint x: 553, endPoint y: 56, distance: 91.3
click at [553, 56] on div at bounding box center [517, 82] width 125 height 277
drag, startPoint x: 519, startPoint y: 182, endPoint x: 547, endPoint y: 77, distance: 109.1
click at [547, 77] on div at bounding box center [517, 82] width 125 height 277
drag, startPoint x: 521, startPoint y: 160, endPoint x: 544, endPoint y: 74, distance: 88.6
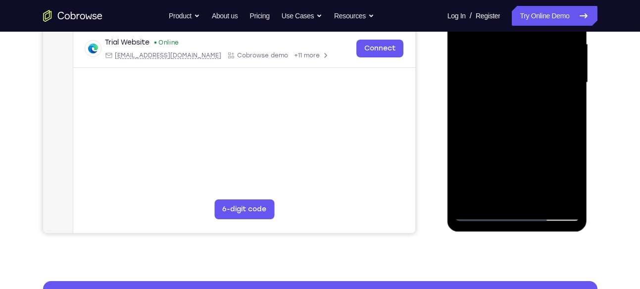
click at [544, 74] on div at bounding box center [517, 82] width 125 height 277
drag, startPoint x: 517, startPoint y: 157, endPoint x: 556, endPoint y: 45, distance: 119.4
click at [556, 45] on div at bounding box center [517, 82] width 125 height 277
drag, startPoint x: 521, startPoint y: 136, endPoint x: 543, endPoint y: 61, distance: 78.5
click at [543, 61] on div at bounding box center [517, 82] width 125 height 277
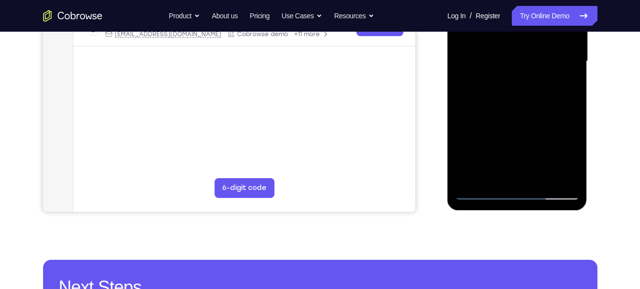
scroll to position [249, 0]
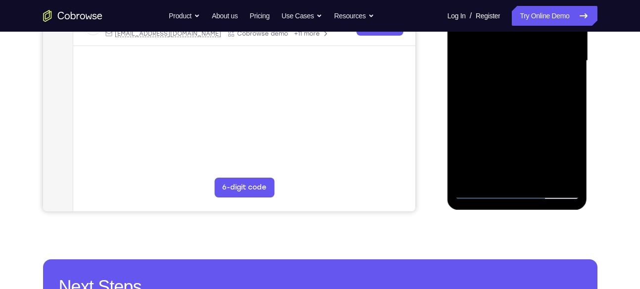
drag, startPoint x: 526, startPoint y: 104, endPoint x: 557, endPoint y: 21, distance: 89.0
click at [557, 21] on div at bounding box center [517, 60] width 125 height 277
drag, startPoint x: 526, startPoint y: 87, endPoint x: 539, endPoint y: 21, distance: 67.6
click at [539, 21] on div at bounding box center [517, 60] width 125 height 277
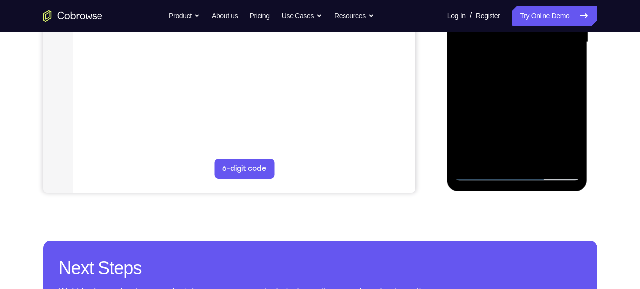
click at [538, 157] on div at bounding box center [517, 41] width 125 height 277
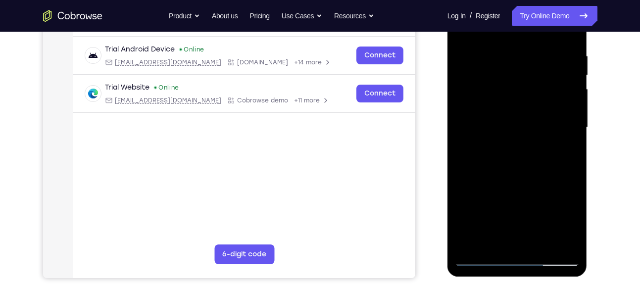
scroll to position [184, 0]
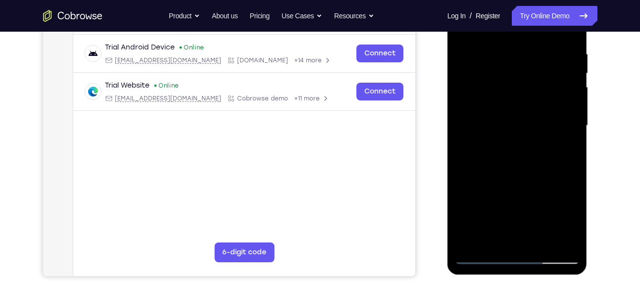
click at [517, 181] on div at bounding box center [517, 125] width 125 height 277
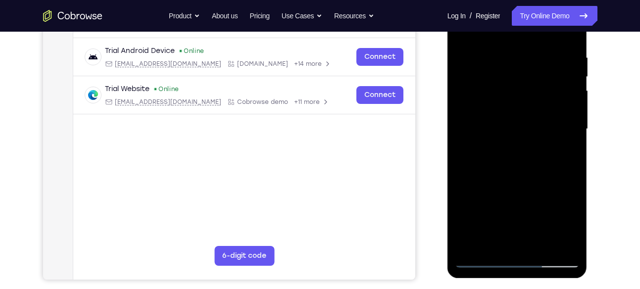
scroll to position [180, 0]
click at [571, 76] on div at bounding box center [517, 129] width 125 height 277
click at [572, 76] on div at bounding box center [517, 129] width 125 height 277
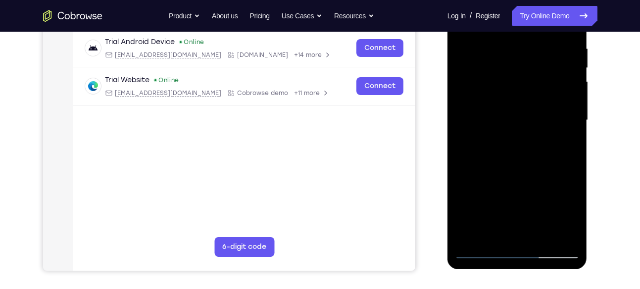
click at [525, 113] on div at bounding box center [517, 120] width 125 height 277
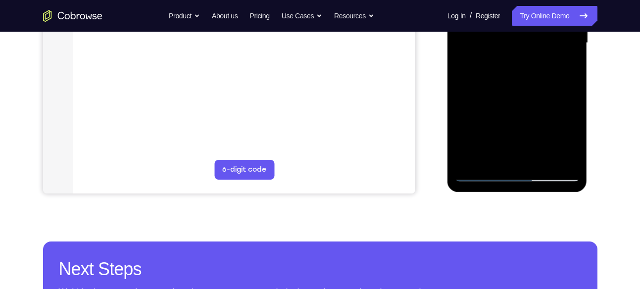
scroll to position [259, 0]
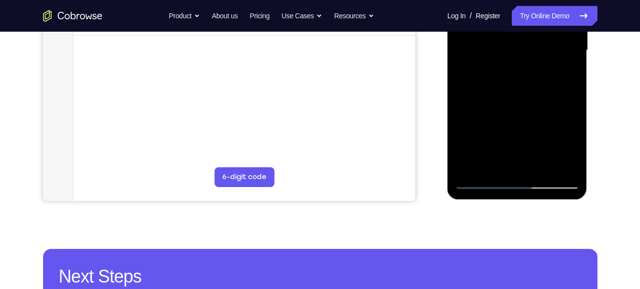
click at [567, 79] on div at bounding box center [517, 50] width 125 height 277
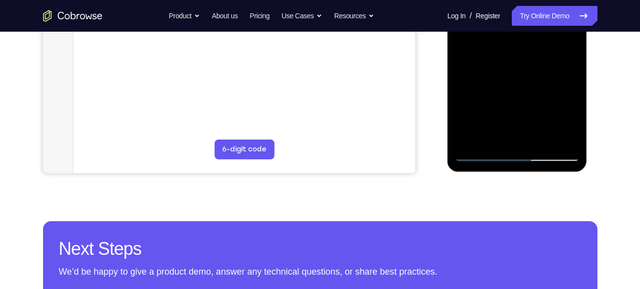
scroll to position [288, 0]
click at [479, 158] on div at bounding box center [517, 22] width 125 height 277
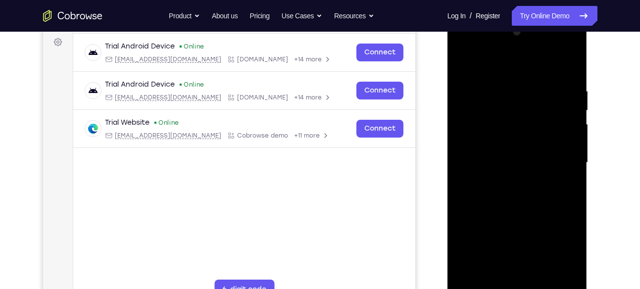
scroll to position [147, 0]
click at [465, 62] on div at bounding box center [517, 163] width 125 height 277
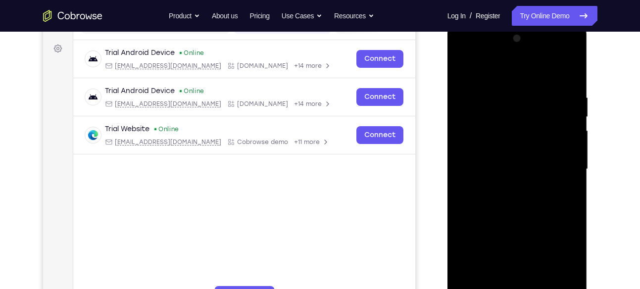
drag, startPoint x: 522, startPoint y: 99, endPoint x: 521, endPoint y: 134, distance: 35.2
click at [521, 134] on div at bounding box center [517, 169] width 125 height 277
click at [531, 95] on div at bounding box center [517, 169] width 125 height 277
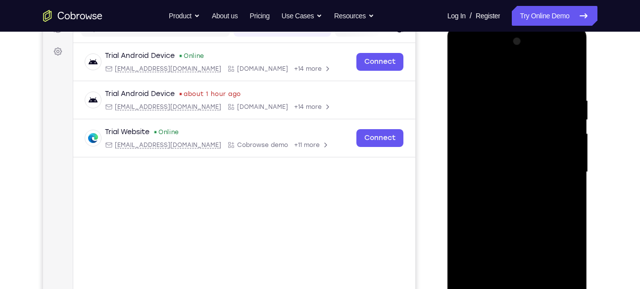
click at [565, 77] on div at bounding box center [517, 172] width 125 height 277
drag, startPoint x: 540, startPoint y: 86, endPoint x: 534, endPoint y: 106, distance: 21.6
click at [534, 106] on div at bounding box center [517, 172] width 125 height 277
drag, startPoint x: 553, startPoint y: 93, endPoint x: 495, endPoint y: 95, distance: 57.4
click at [495, 95] on div at bounding box center [517, 172] width 125 height 277
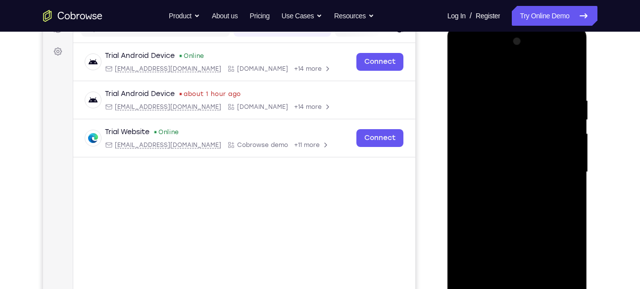
click at [512, 92] on div at bounding box center [517, 172] width 125 height 277
click at [567, 80] on div at bounding box center [517, 172] width 125 height 277
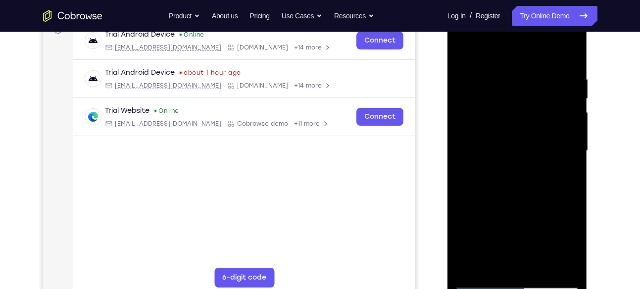
scroll to position [159, 0]
drag, startPoint x: 544, startPoint y: 61, endPoint x: 475, endPoint y: 71, distance: 70.5
click at [475, 71] on div at bounding box center [517, 150] width 125 height 277
drag, startPoint x: 524, startPoint y: 70, endPoint x: 513, endPoint y: 107, distance: 39.2
click at [513, 107] on div at bounding box center [517, 150] width 125 height 277
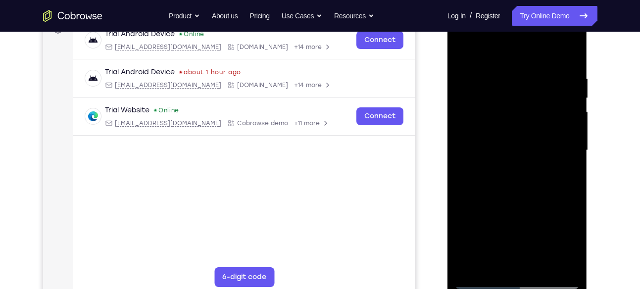
drag, startPoint x: 556, startPoint y: 76, endPoint x: 496, endPoint y: 79, distance: 60.4
click at [496, 79] on div at bounding box center [517, 150] width 125 height 277
drag, startPoint x: 570, startPoint y: 81, endPoint x: 494, endPoint y: 76, distance: 76.4
click at [494, 76] on div at bounding box center [517, 150] width 125 height 277
drag, startPoint x: 548, startPoint y: 72, endPoint x: 482, endPoint y: 58, distance: 68.3
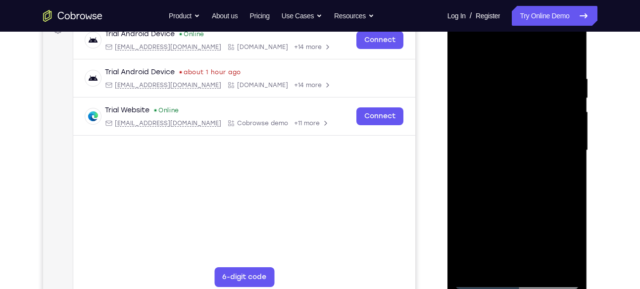
click at [482, 58] on div at bounding box center [517, 150] width 125 height 277
drag, startPoint x: 558, startPoint y: 73, endPoint x: 480, endPoint y: 71, distance: 77.7
click at [480, 71] on div at bounding box center [517, 150] width 125 height 277
drag, startPoint x: 544, startPoint y: 77, endPoint x: 439, endPoint y: 77, distance: 105.4
click at [447, 77] on html "Online web based iOS Simulators and Android Emulators. Run iPhone, iPad, Mobile…" at bounding box center [517, 152] width 141 height 297
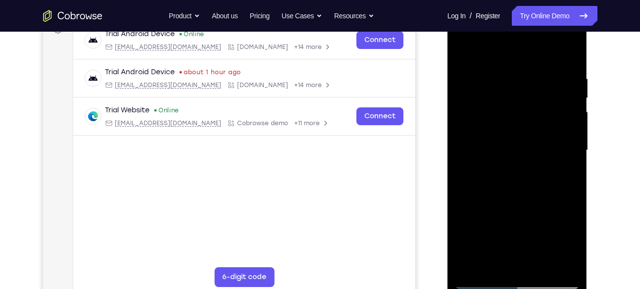
drag, startPoint x: 526, startPoint y: 69, endPoint x: 464, endPoint y: 62, distance: 62.2
click at [464, 62] on div at bounding box center [517, 150] width 125 height 277
drag, startPoint x: 518, startPoint y: 63, endPoint x: 457, endPoint y: 59, distance: 61.5
click at [457, 59] on div at bounding box center [517, 150] width 125 height 277
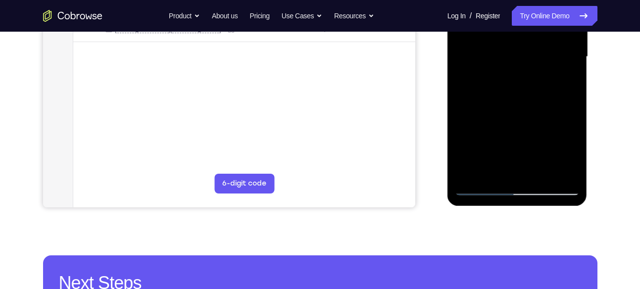
scroll to position [254, 0]
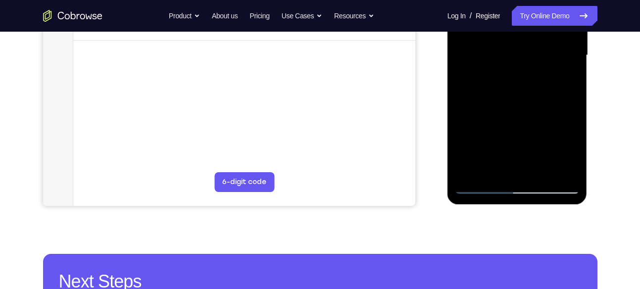
drag, startPoint x: 538, startPoint y: 120, endPoint x: 535, endPoint y: 19, distance: 101.0
click at [535, 19] on div at bounding box center [517, 55] width 125 height 277
drag, startPoint x: 533, startPoint y: 125, endPoint x: 537, endPoint y: 66, distance: 59.1
click at [537, 66] on div at bounding box center [517, 55] width 125 height 277
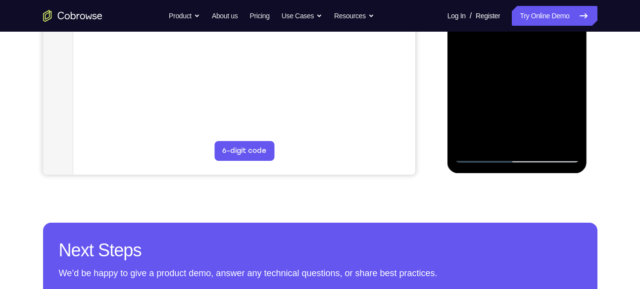
scroll to position [287, 0]
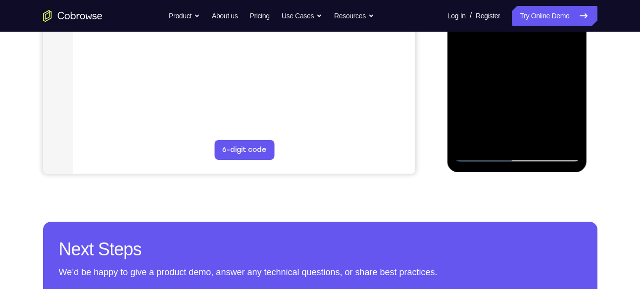
click at [539, 139] on div at bounding box center [517, 23] width 125 height 277
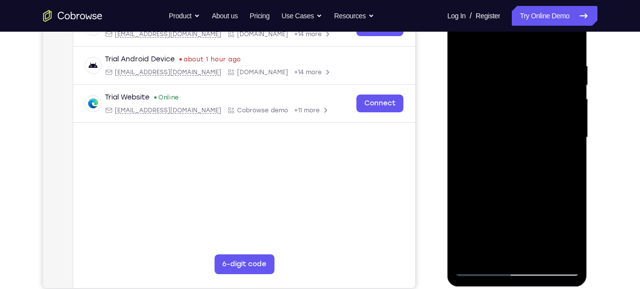
scroll to position [170, 0]
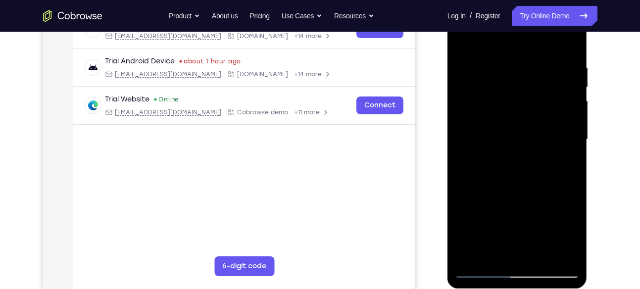
click at [572, 86] on div at bounding box center [517, 139] width 125 height 277
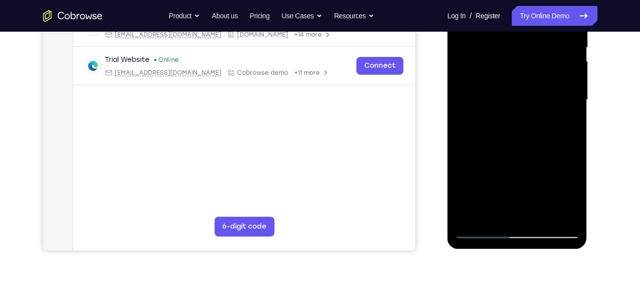
scroll to position [210, 0]
drag, startPoint x: 530, startPoint y: 148, endPoint x: 551, endPoint y: 39, distance: 110.9
click at [551, 39] on div at bounding box center [517, 99] width 125 height 277
drag, startPoint x: 528, startPoint y: 104, endPoint x: 514, endPoint y: 149, distance: 47.6
click at [514, 149] on div at bounding box center [517, 99] width 125 height 277
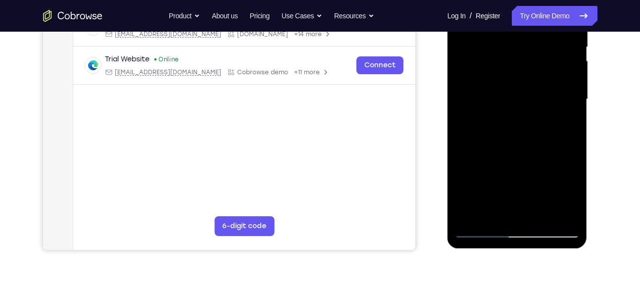
click at [493, 111] on div at bounding box center [517, 99] width 125 height 277
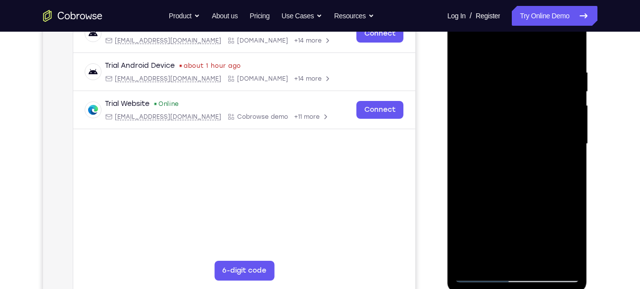
scroll to position [159, 0]
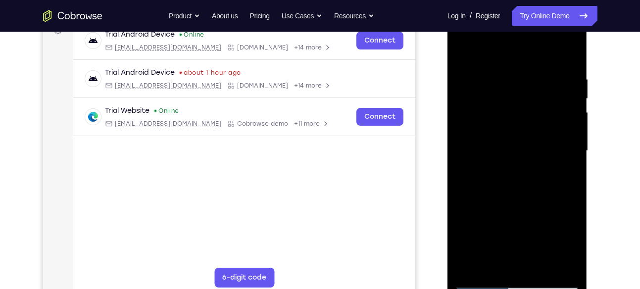
click at [475, 54] on div at bounding box center [517, 150] width 125 height 277
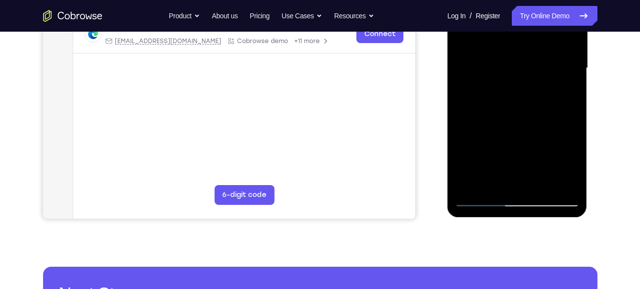
scroll to position [241, 0]
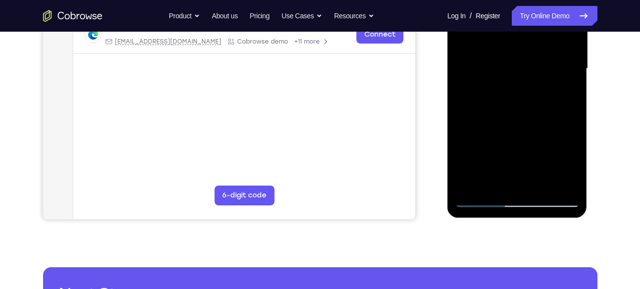
click at [572, 125] on div at bounding box center [517, 68] width 125 height 277
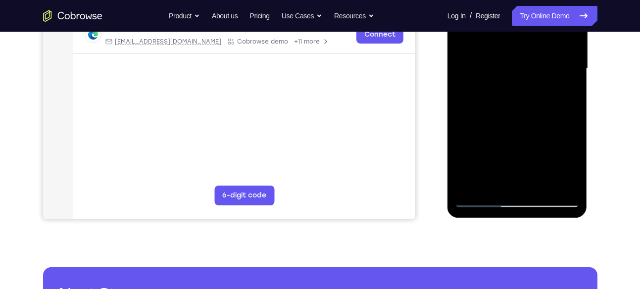
click at [572, 125] on div at bounding box center [517, 68] width 125 height 277
click at [572, 124] on div at bounding box center [517, 68] width 125 height 277
click at [572, 125] on div at bounding box center [517, 68] width 125 height 277
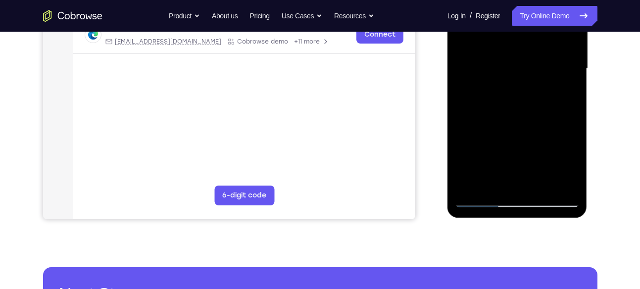
click at [572, 125] on div at bounding box center [517, 68] width 125 height 277
click at [459, 123] on div at bounding box center [517, 68] width 125 height 277
click at [459, 124] on div at bounding box center [517, 68] width 125 height 277
click at [460, 111] on div at bounding box center [517, 68] width 125 height 277
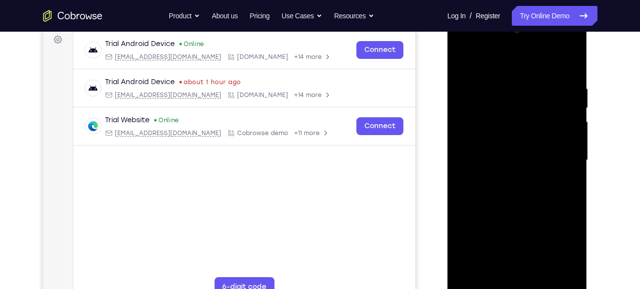
scroll to position [148, 0]
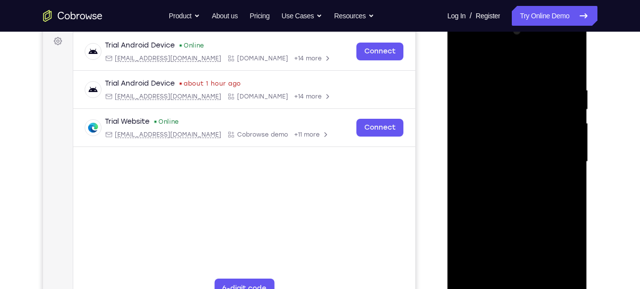
drag, startPoint x: 497, startPoint y: 113, endPoint x: 496, endPoint y: 136, distance: 22.3
click at [496, 136] on div at bounding box center [517, 161] width 125 height 277
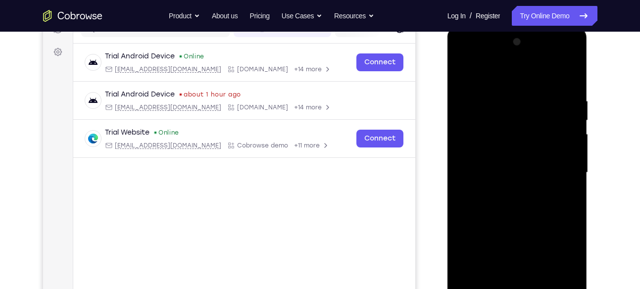
scroll to position [137, 0]
click at [464, 72] on div at bounding box center [517, 173] width 125 height 277
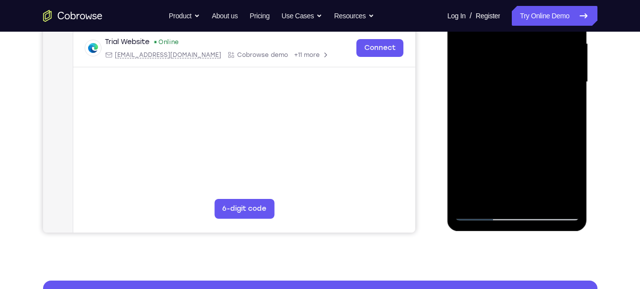
scroll to position [250, 0]
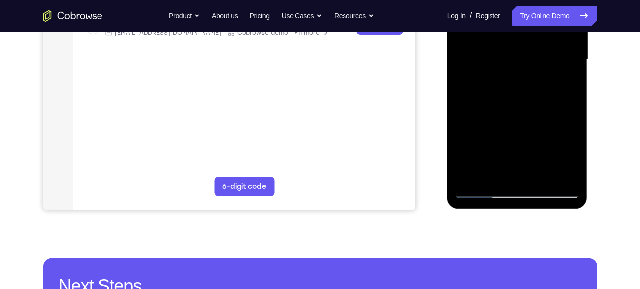
click at [573, 133] on div at bounding box center [517, 59] width 125 height 277
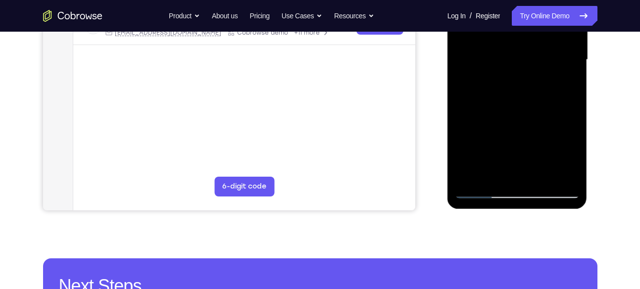
click at [573, 133] on div at bounding box center [517, 59] width 125 height 277
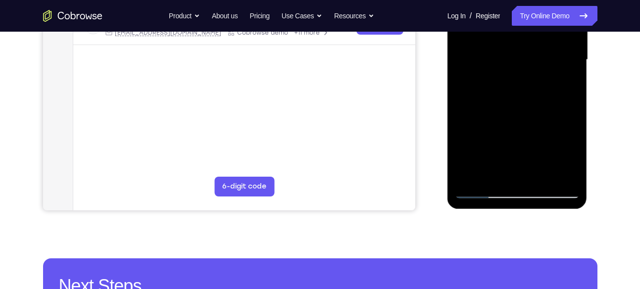
click at [573, 133] on div at bounding box center [517, 59] width 125 height 277
click at [463, 128] on div at bounding box center [517, 59] width 125 height 277
click at [479, 129] on div at bounding box center [517, 59] width 125 height 277
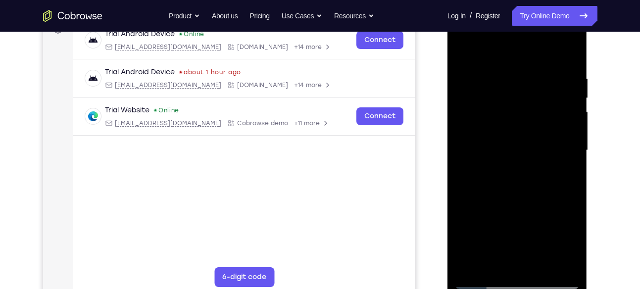
scroll to position [154, 0]
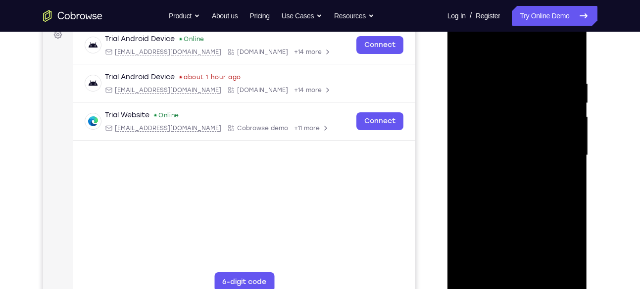
drag, startPoint x: 498, startPoint y: 118, endPoint x: 494, endPoint y: 131, distance: 13.5
click at [494, 131] on div at bounding box center [517, 155] width 125 height 277
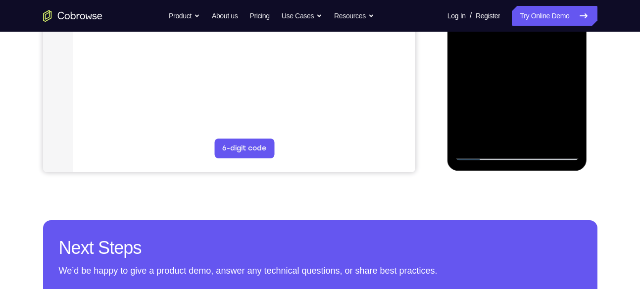
scroll to position [286, 0]
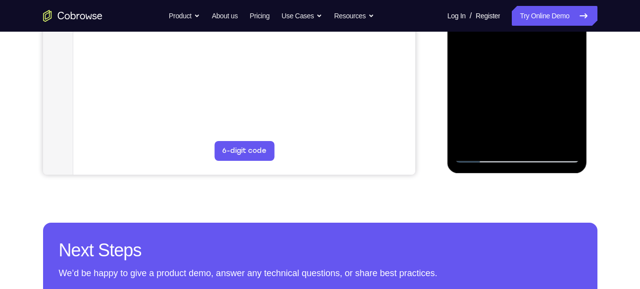
click at [573, 92] on div at bounding box center [517, 24] width 125 height 277
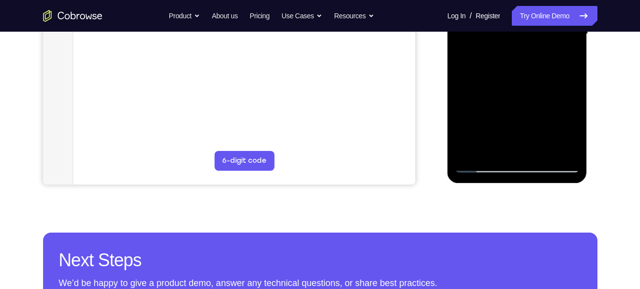
scroll to position [276, 0]
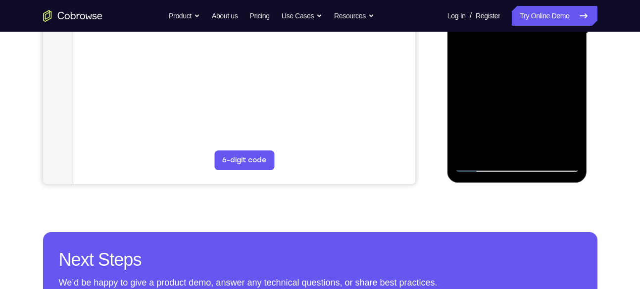
click at [491, 149] on div at bounding box center [517, 33] width 125 height 277
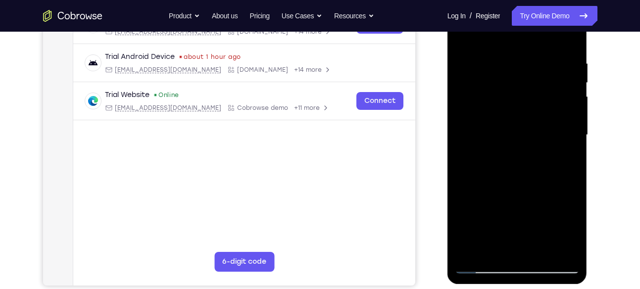
scroll to position [134, 0]
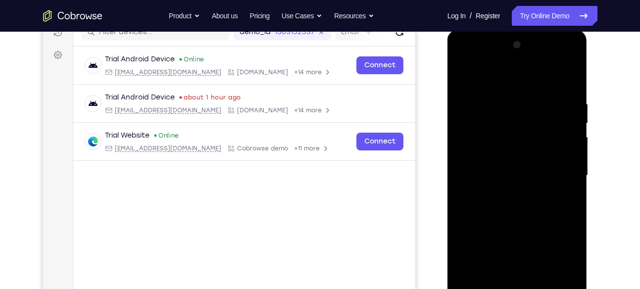
click at [507, 74] on div at bounding box center [517, 175] width 125 height 277
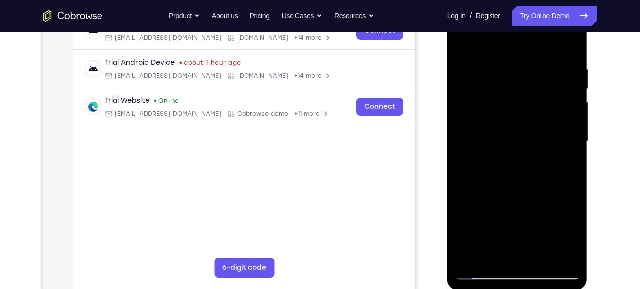
click at [494, 94] on div at bounding box center [517, 140] width 125 height 277
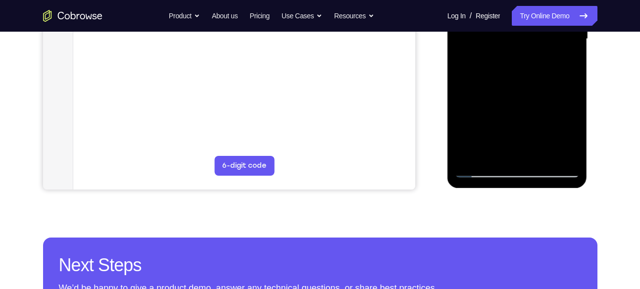
scroll to position [285, 0]
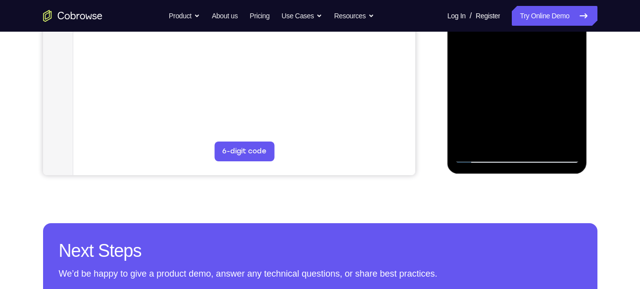
click at [475, 137] on div at bounding box center [517, 24] width 125 height 277
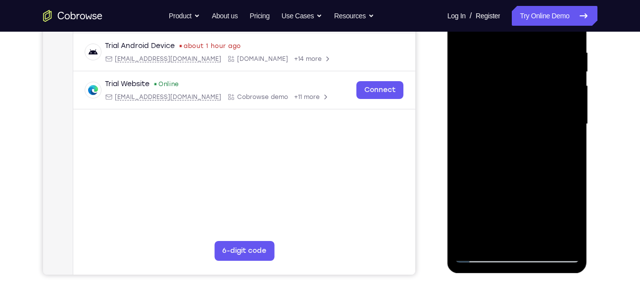
scroll to position [182, 0]
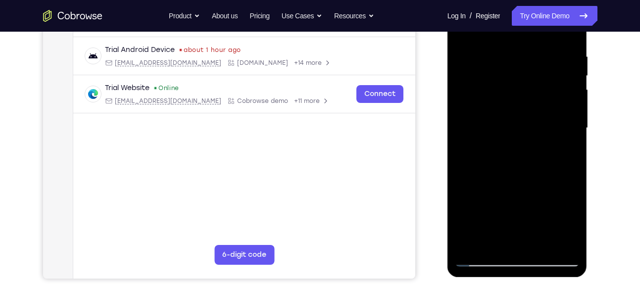
drag, startPoint x: 542, startPoint y: 71, endPoint x: 514, endPoint y: 156, distance: 89.1
click at [514, 156] on div at bounding box center [517, 128] width 125 height 277
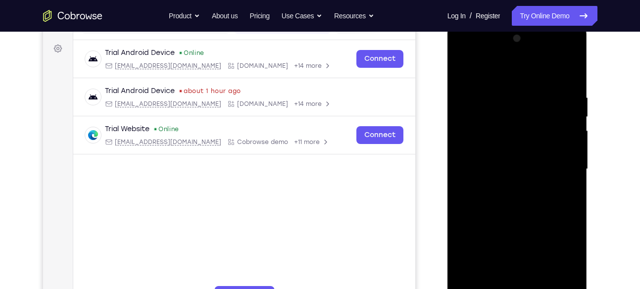
scroll to position [139, 0]
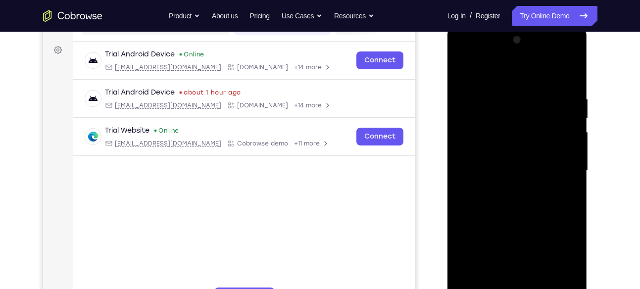
drag, startPoint x: 546, startPoint y: 86, endPoint x: 522, endPoint y: 159, distance: 77.5
click at [522, 159] on div at bounding box center [517, 170] width 125 height 277
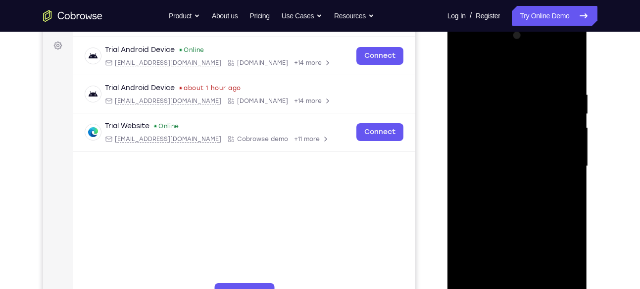
scroll to position [146, 0]
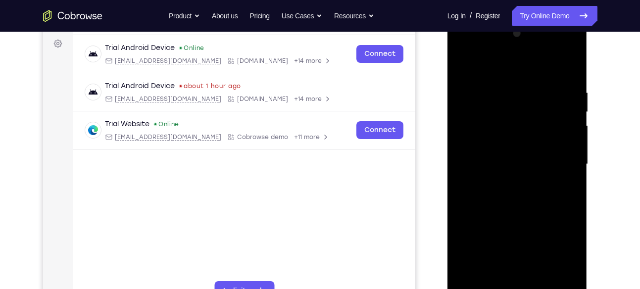
drag, startPoint x: 551, startPoint y: 94, endPoint x: 495, endPoint y: 95, distance: 55.4
click at [495, 95] on div at bounding box center [517, 164] width 125 height 277
drag, startPoint x: 544, startPoint y: 88, endPoint x: 482, endPoint y: 86, distance: 62.4
click at [482, 86] on div at bounding box center [517, 164] width 125 height 277
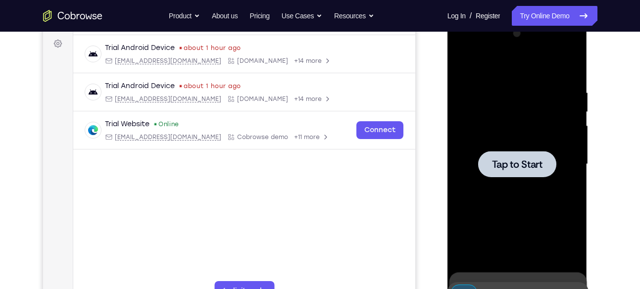
click at [532, 82] on div at bounding box center [517, 164] width 125 height 277
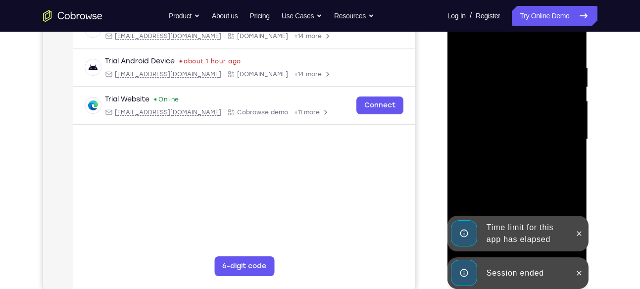
scroll to position [172, 0]
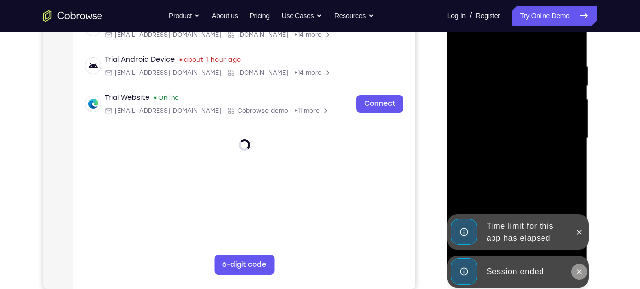
click at [579, 265] on button at bounding box center [579, 272] width 16 height 16
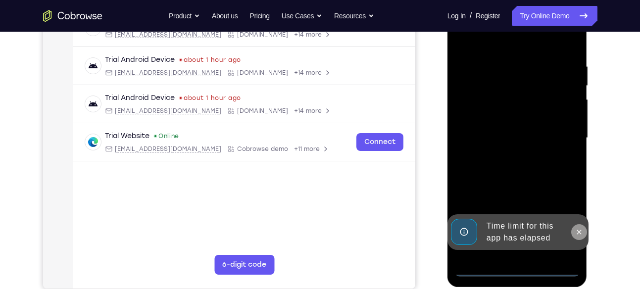
click at [586, 230] on button at bounding box center [579, 232] width 16 height 16
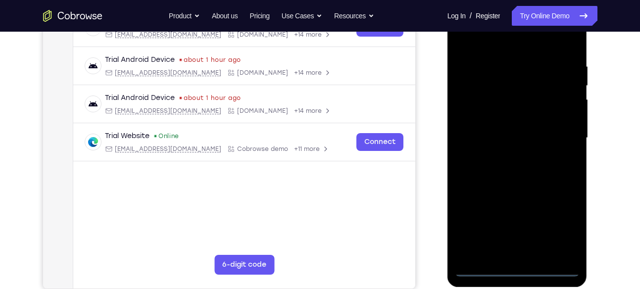
click at [508, 274] on div at bounding box center [517, 138] width 125 height 277
click at [556, 224] on div at bounding box center [517, 138] width 125 height 277
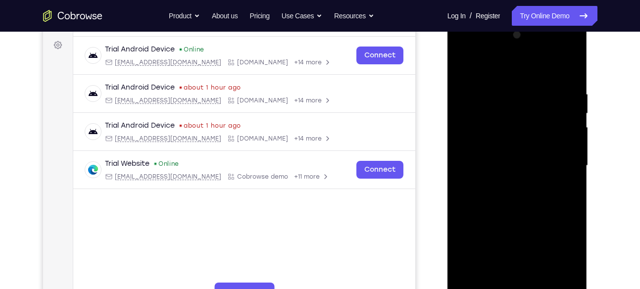
scroll to position [137, 0]
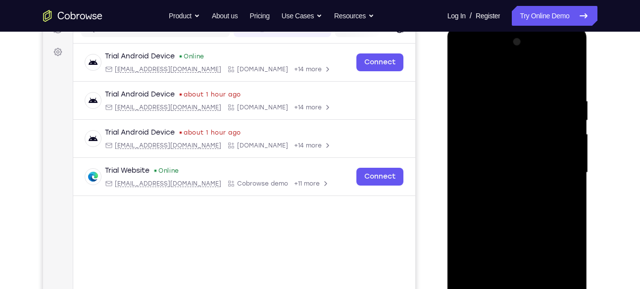
click at [464, 62] on div at bounding box center [517, 172] width 125 height 277
click at [554, 165] on div at bounding box center [517, 172] width 125 height 277
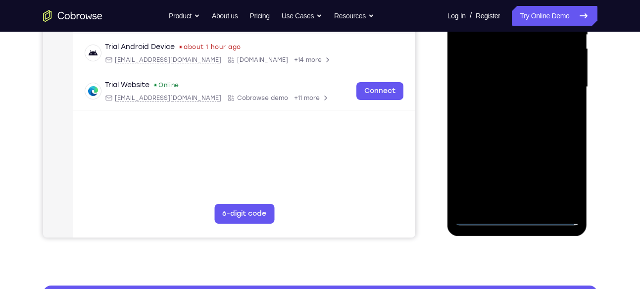
scroll to position [219, 0]
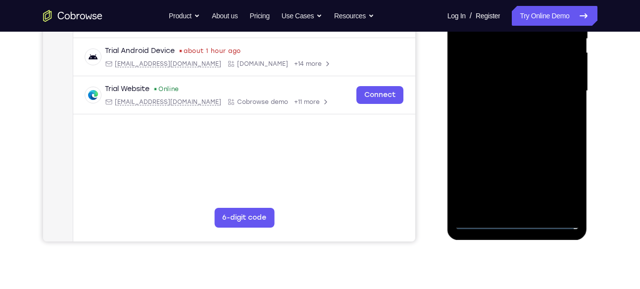
click at [504, 112] on div at bounding box center [517, 90] width 125 height 277
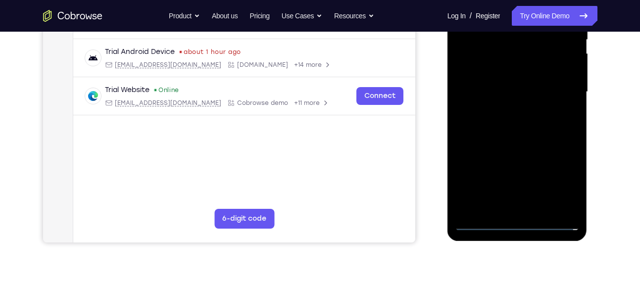
click at [507, 66] on div at bounding box center [517, 91] width 125 height 277
click at [500, 86] on div at bounding box center [517, 91] width 125 height 277
click at [468, 85] on div at bounding box center [517, 91] width 125 height 277
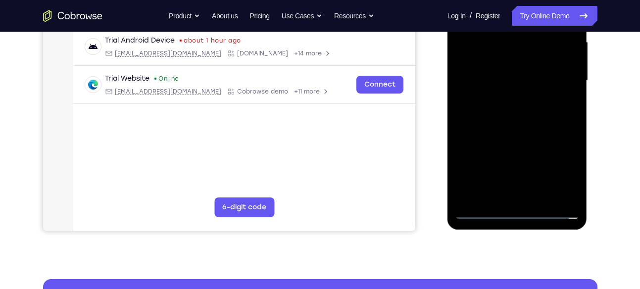
click at [482, 97] on div at bounding box center [517, 80] width 125 height 277
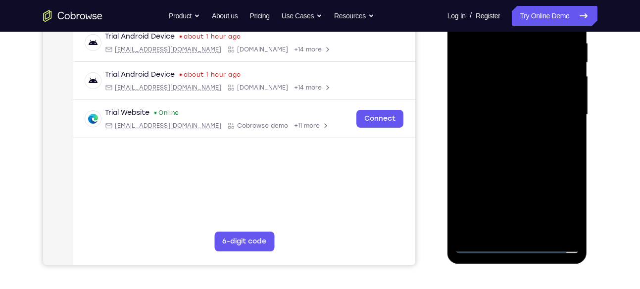
scroll to position [187, 0]
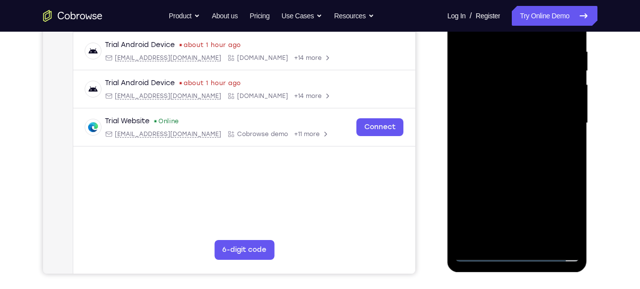
click at [511, 100] on div at bounding box center [517, 123] width 125 height 277
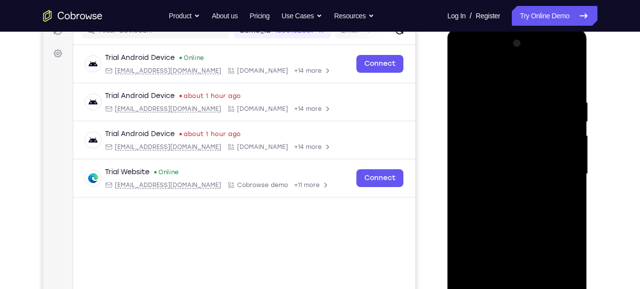
scroll to position [153, 0]
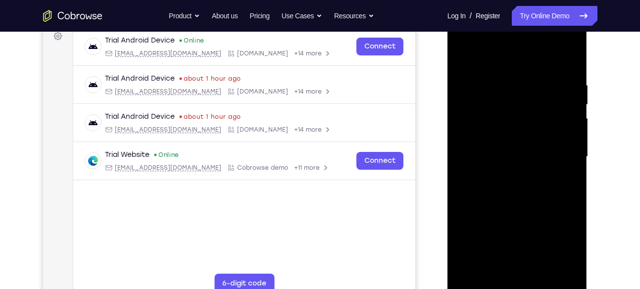
click at [511, 90] on div at bounding box center [517, 156] width 125 height 277
click at [571, 68] on div at bounding box center [517, 156] width 125 height 277
click at [530, 81] on div at bounding box center [517, 156] width 125 height 277
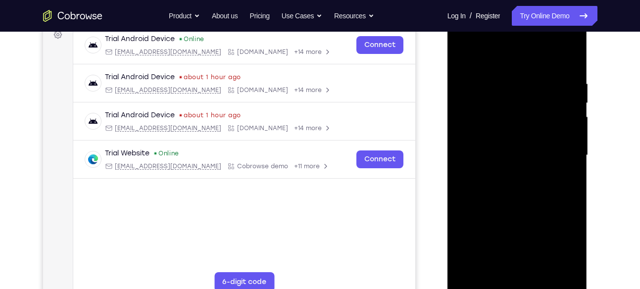
scroll to position [154, 0]
click at [567, 61] on div at bounding box center [517, 155] width 125 height 277
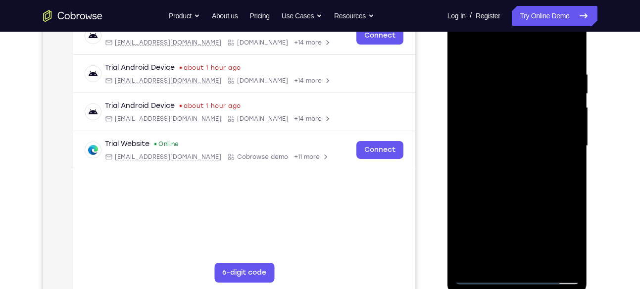
scroll to position [150, 0]
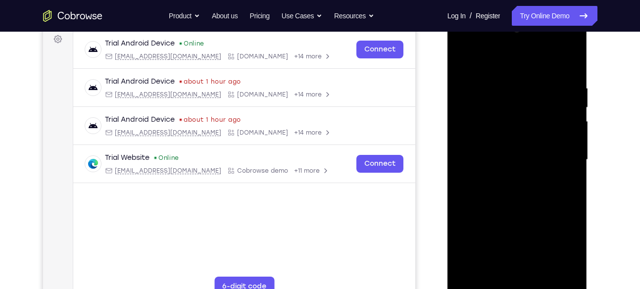
drag, startPoint x: 560, startPoint y: 96, endPoint x: 492, endPoint y: 96, distance: 67.8
click at [492, 96] on div at bounding box center [517, 159] width 125 height 277
click at [499, 84] on div at bounding box center [517, 159] width 125 height 277
click at [560, 91] on div at bounding box center [517, 159] width 125 height 277
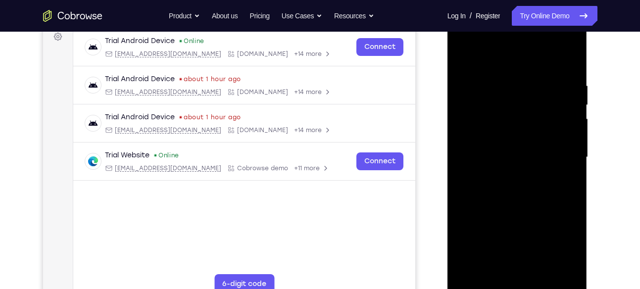
click at [473, 108] on div at bounding box center [517, 157] width 125 height 277
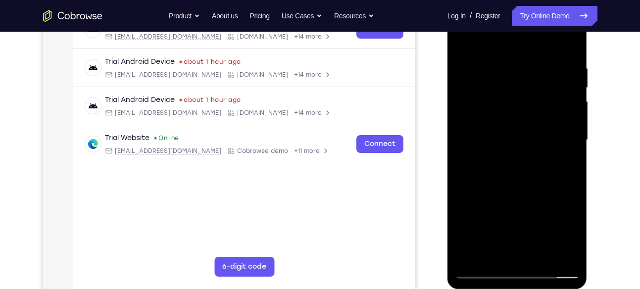
click at [480, 103] on div at bounding box center [517, 139] width 125 height 277
click at [470, 99] on div at bounding box center [517, 139] width 125 height 277
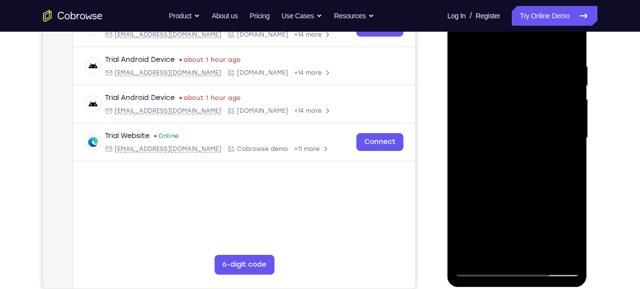
click at [562, 83] on div at bounding box center [517, 138] width 125 height 277
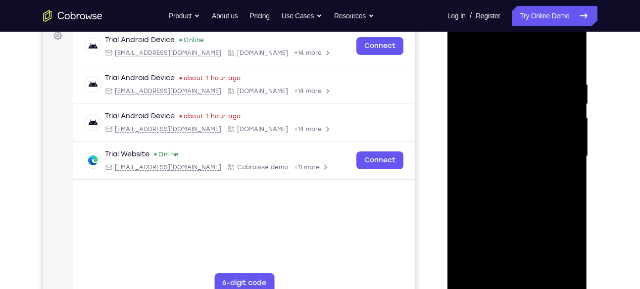
scroll to position [149, 0]
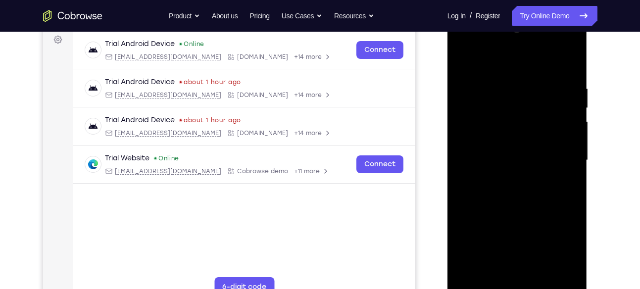
click at [568, 67] on div at bounding box center [517, 160] width 125 height 277
drag, startPoint x: 560, startPoint y: 79, endPoint x: 523, endPoint y: 82, distance: 37.2
click at [523, 82] on div at bounding box center [517, 160] width 125 height 277
drag, startPoint x: 544, startPoint y: 85, endPoint x: 489, endPoint y: 81, distance: 56.1
click at [489, 81] on div at bounding box center [517, 160] width 125 height 277
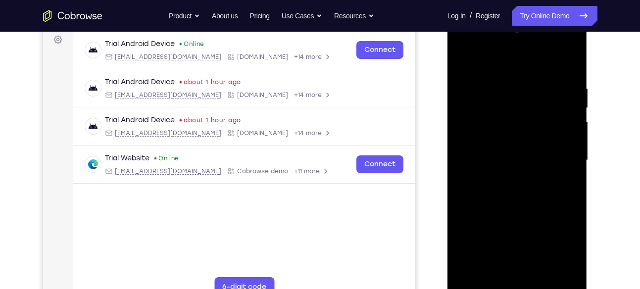
drag, startPoint x: 564, startPoint y: 88, endPoint x: 522, endPoint y: 87, distance: 42.1
click at [522, 87] on div at bounding box center [517, 160] width 125 height 277
drag, startPoint x: 552, startPoint y: 89, endPoint x: 485, endPoint y: 76, distance: 68.5
click at [485, 76] on div at bounding box center [517, 160] width 125 height 277
drag, startPoint x: 553, startPoint y: 87, endPoint x: 527, endPoint y: 87, distance: 26.7
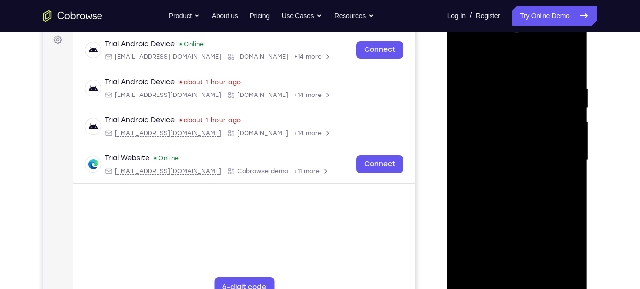
click at [527, 87] on div at bounding box center [517, 160] width 125 height 277
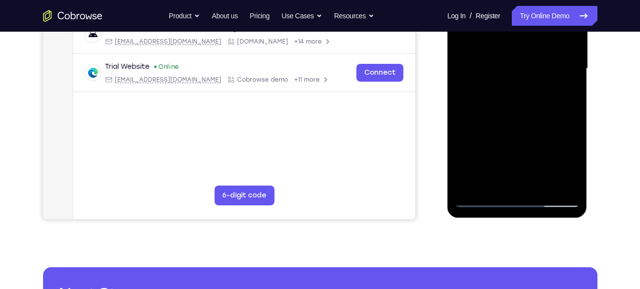
scroll to position [247, 0]
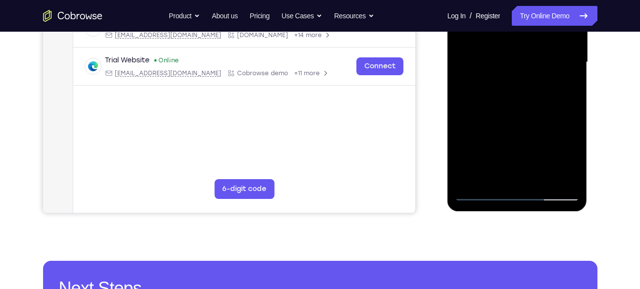
drag, startPoint x: 530, startPoint y: 132, endPoint x: 538, endPoint y: 91, distance: 41.7
click at [538, 91] on div at bounding box center [517, 62] width 125 height 277
click at [573, 167] on div at bounding box center [517, 62] width 125 height 277
drag, startPoint x: 519, startPoint y: 144, endPoint x: 511, endPoint y: 58, distance: 86.0
click at [511, 58] on div at bounding box center [517, 62] width 125 height 277
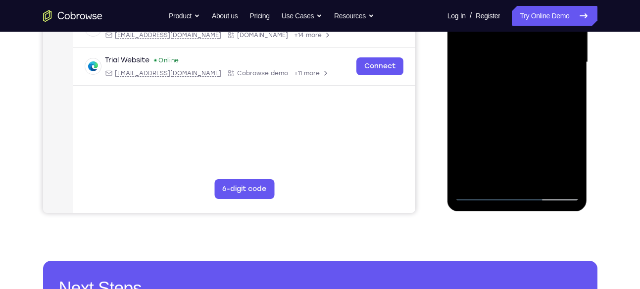
drag, startPoint x: 520, startPoint y: 134, endPoint x: 519, endPoint y: 75, distance: 58.4
click at [519, 75] on div at bounding box center [517, 62] width 125 height 277
drag, startPoint x: 517, startPoint y: 134, endPoint x: 519, endPoint y: 111, distance: 22.3
click at [519, 111] on div at bounding box center [517, 62] width 125 height 277
click at [573, 107] on div at bounding box center [517, 62] width 125 height 277
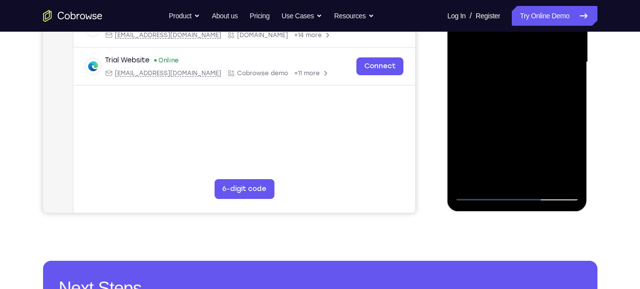
scroll to position [242, 0]
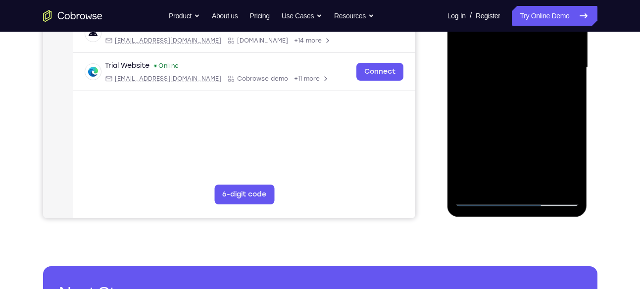
click at [572, 108] on div at bounding box center [517, 67] width 125 height 277
drag, startPoint x: 526, startPoint y: 142, endPoint x: 536, endPoint y: 72, distance: 70.1
click at [536, 72] on div at bounding box center [517, 67] width 125 height 277
drag, startPoint x: 518, startPoint y: 153, endPoint x: 524, endPoint y: 97, distance: 56.7
click at [524, 97] on div at bounding box center [517, 67] width 125 height 277
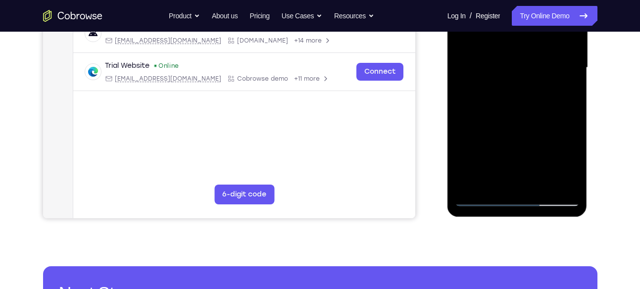
drag, startPoint x: 531, startPoint y: 86, endPoint x: 525, endPoint y: 139, distance: 53.3
click at [525, 139] on div at bounding box center [517, 67] width 125 height 277
drag, startPoint x: 537, startPoint y: 78, endPoint x: 541, endPoint y: 138, distance: 59.6
click at [541, 138] on div at bounding box center [517, 67] width 125 height 277
drag, startPoint x: 532, startPoint y: 64, endPoint x: 532, endPoint y: 99, distance: 35.6
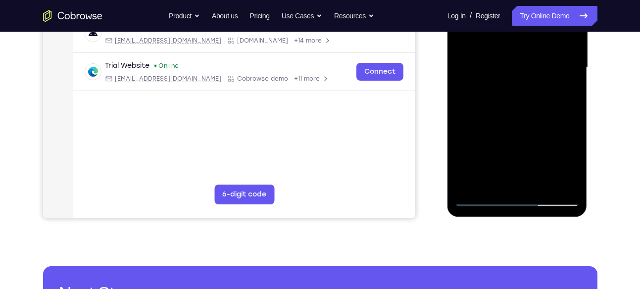
click at [532, 99] on div at bounding box center [517, 67] width 125 height 277
click at [570, 72] on div at bounding box center [517, 67] width 125 height 277
drag, startPoint x: 539, startPoint y: 84, endPoint x: 538, endPoint y: 98, distance: 14.9
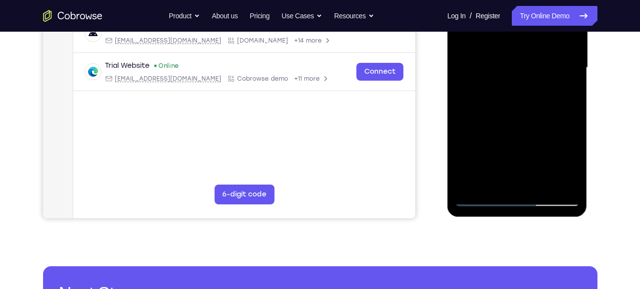
click at [538, 98] on div at bounding box center [517, 67] width 125 height 277
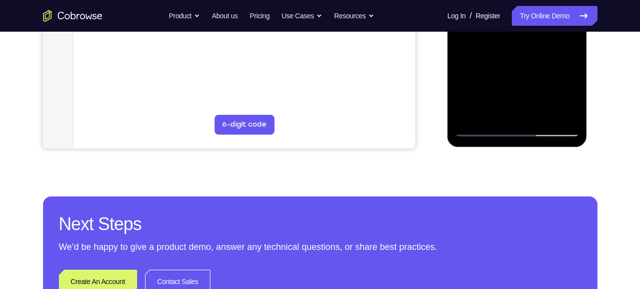
scroll to position [318, 0]
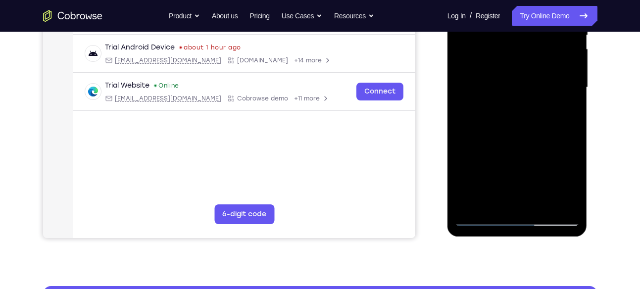
scroll to position [246, 0]
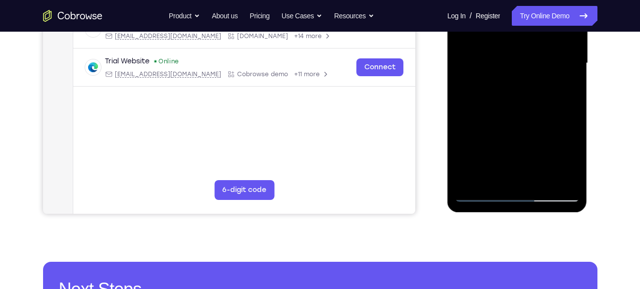
click at [516, 116] on div at bounding box center [517, 63] width 125 height 277
click at [512, 120] on div at bounding box center [517, 63] width 125 height 277
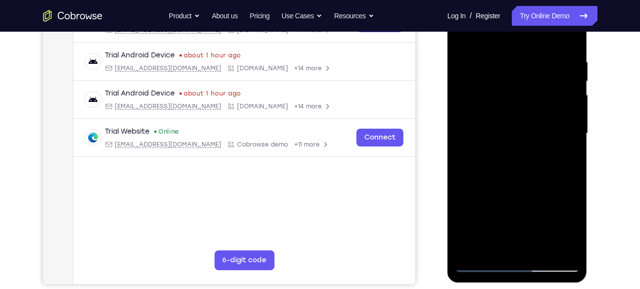
scroll to position [172, 0]
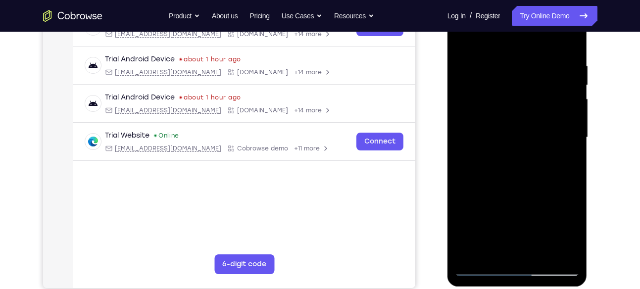
click at [522, 106] on div at bounding box center [517, 137] width 125 height 277
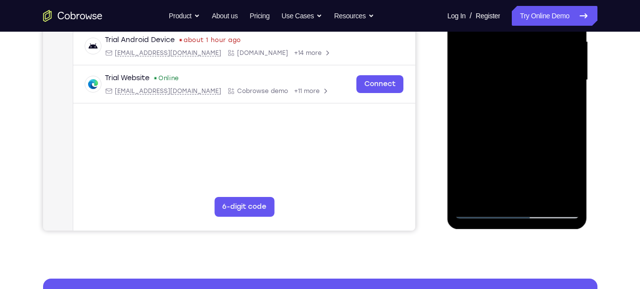
scroll to position [231, 0]
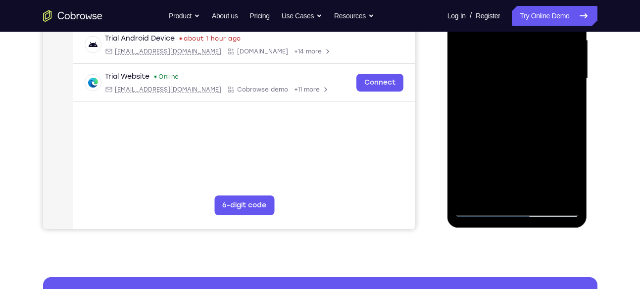
click at [570, 134] on div at bounding box center [517, 78] width 125 height 277
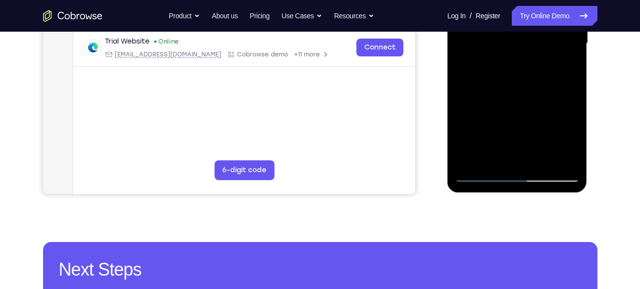
click at [499, 161] on div at bounding box center [517, 43] width 125 height 277
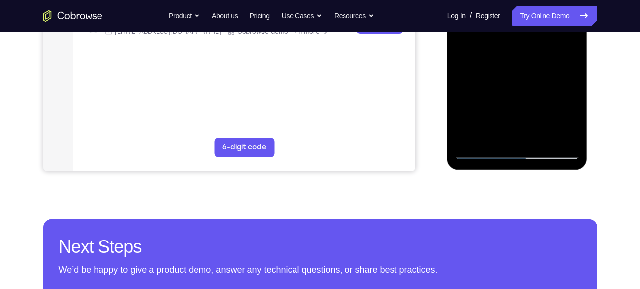
scroll to position [312, 0]
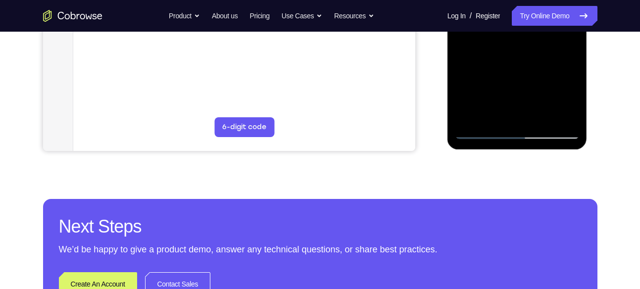
scroll to position [307, 0]
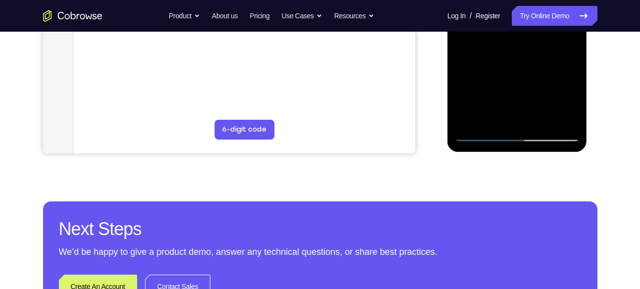
click at [492, 120] on div at bounding box center [517, 2] width 125 height 277
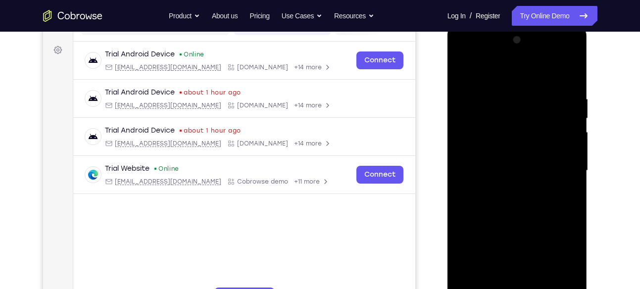
scroll to position [136, 0]
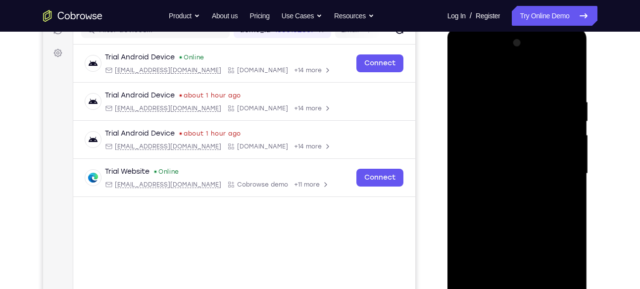
click at [494, 70] on div at bounding box center [517, 173] width 125 height 277
drag, startPoint x: 505, startPoint y: 100, endPoint x: 501, endPoint y: 123, distance: 23.0
click at [501, 123] on div at bounding box center [517, 173] width 125 height 277
click at [492, 109] on div at bounding box center [517, 173] width 125 height 277
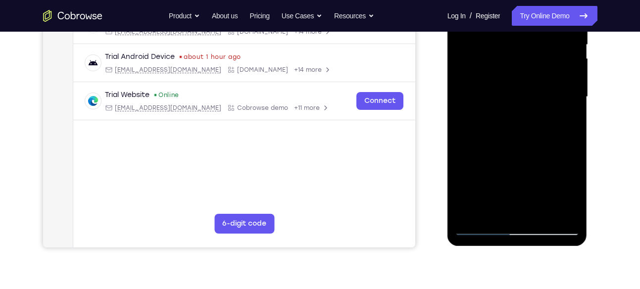
scroll to position [280, 0]
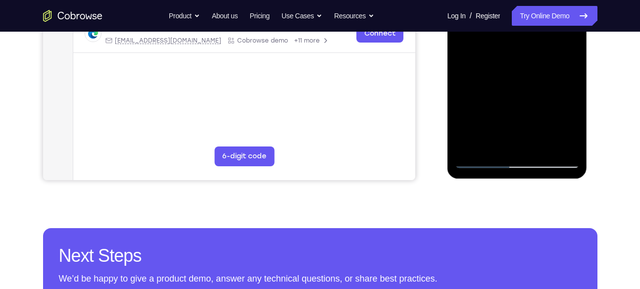
drag, startPoint x: 541, startPoint y: 122, endPoint x: 544, endPoint y: 104, distance: 17.6
click at [544, 104] on div at bounding box center [517, 29] width 125 height 277
click at [573, 106] on div at bounding box center [517, 29] width 125 height 277
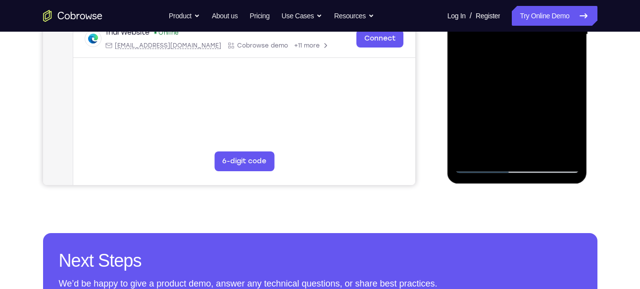
scroll to position [275, 0]
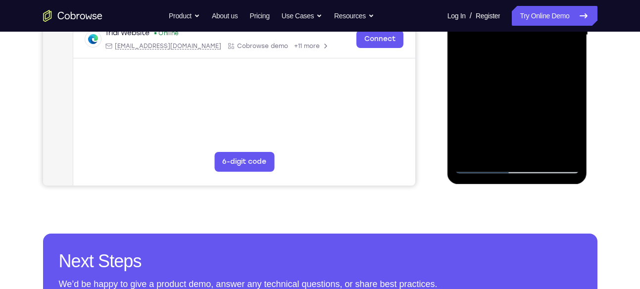
click at [572, 107] on div at bounding box center [517, 35] width 125 height 277
click at [571, 107] on div at bounding box center [517, 35] width 125 height 277
click at [573, 107] on div at bounding box center [517, 35] width 125 height 277
click at [573, 109] on div at bounding box center [517, 35] width 125 height 277
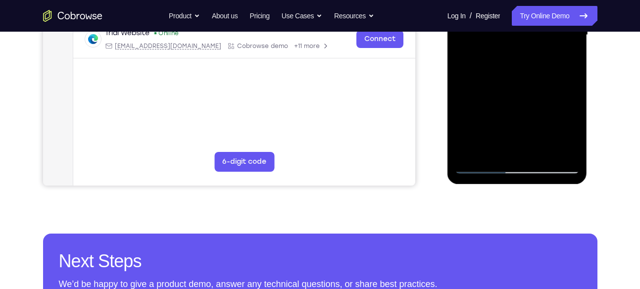
click at [573, 109] on div at bounding box center [517, 35] width 125 height 277
click at [541, 100] on div at bounding box center [517, 35] width 125 height 277
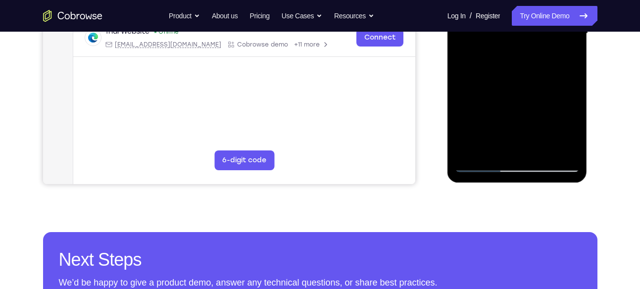
click at [479, 165] on div at bounding box center [517, 33] width 125 height 277
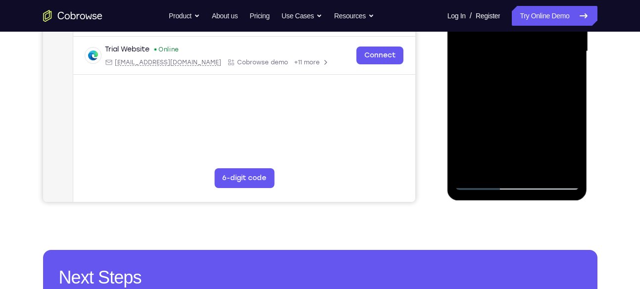
scroll to position [255, 0]
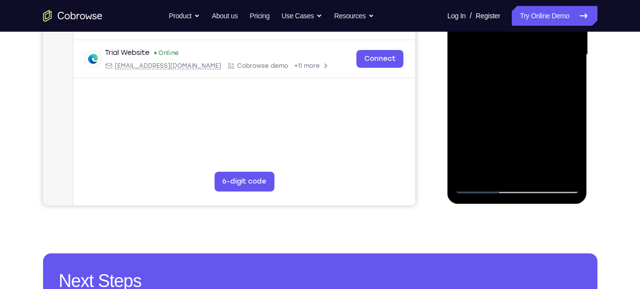
click at [572, 126] on div at bounding box center [517, 54] width 125 height 277
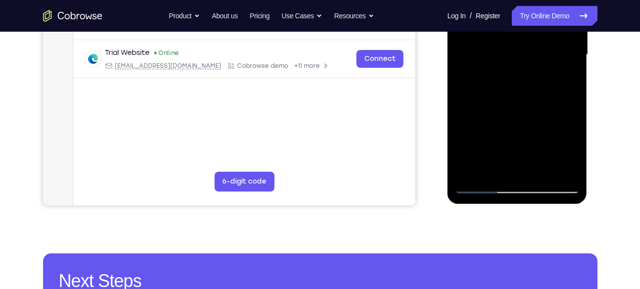
click at [572, 126] on div at bounding box center [517, 54] width 125 height 277
click at [574, 128] on div at bounding box center [517, 54] width 125 height 277
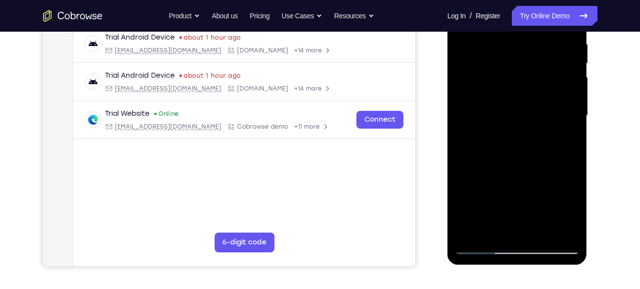
drag, startPoint x: 499, startPoint y: 96, endPoint x: 496, endPoint y: 117, distance: 20.9
click at [496, 117] on div at bounding box center [517, 115] width 125 height 277
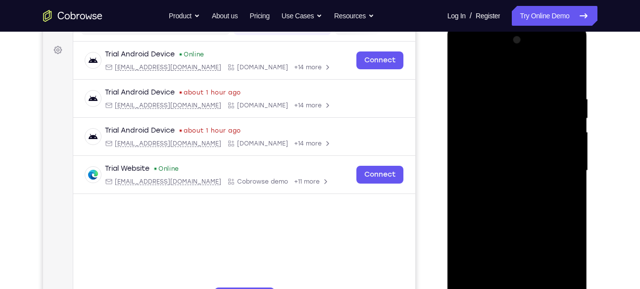
scroll to position [139, 0]
click at [463, 69] on div at bounding box center [517, 171] width 125 height 277
click at [554, 71] on div at bounding box center [517, 171] width 125 height 277
click at [570, 99] on div at bounding box center [517, 171] width 125 height 277
click at [567, 74] on div at bounding box center [517, 171] width 125 height 277
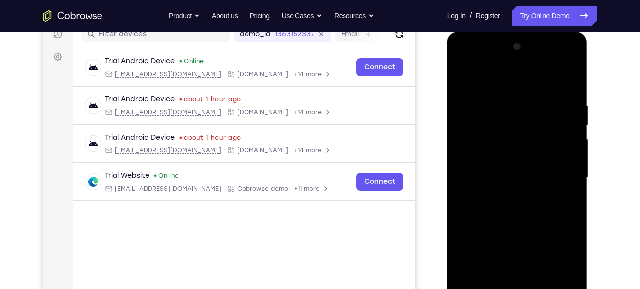
scroll to position [132, 0]
click at [520, 109] on div at bounding box center [517, 178] width 125 height 277
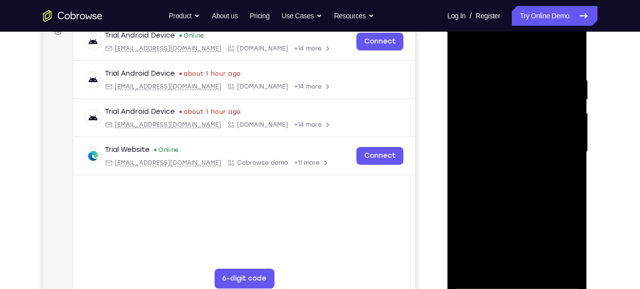
scroll to position [196, 0]
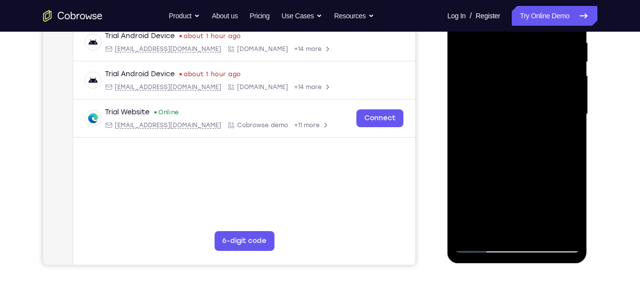
click at [566, 121] on div at bounding box center [517, 114] width 125 height 277
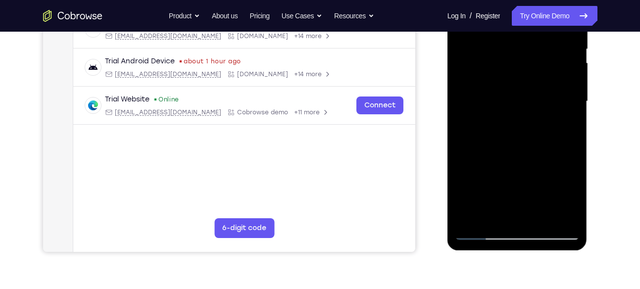
click at [572, 108] on div at bounding box center [517, 101] width 125 height 277
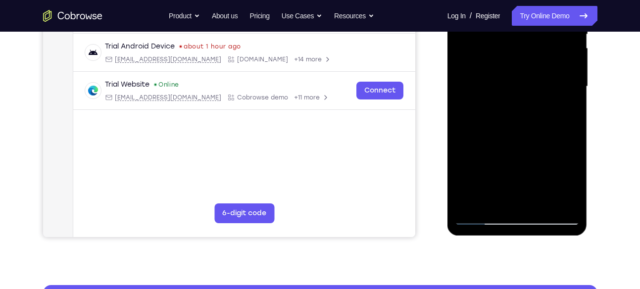
scroll to position [223, 0]
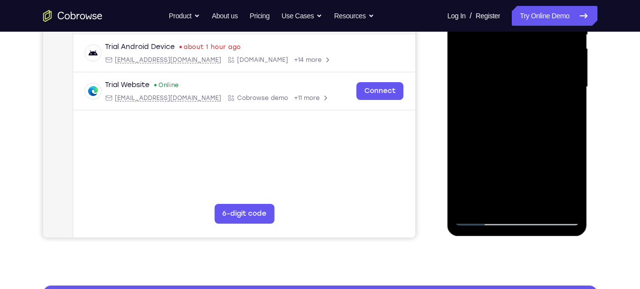
click at [573, 100] on div at bounding box center [517, 87] width 125 height 277
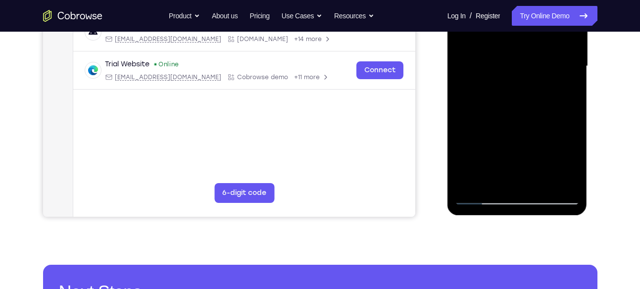
scroll to position [242, 0]
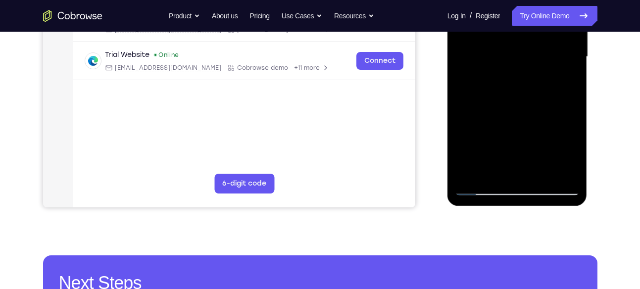
click at [491, 175] on div at bounding box center [517, 56] width 125 height 277
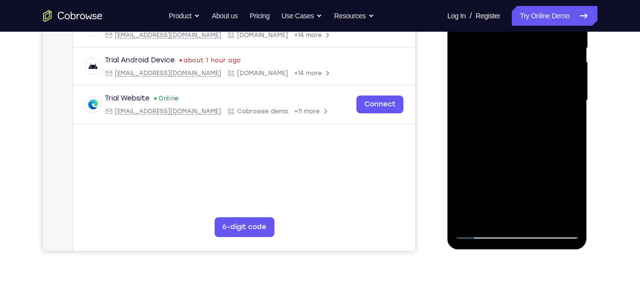
scroll to position [210, 0]
click at [557, 112] on div at bounding box center [517, 99] width 125 height 277
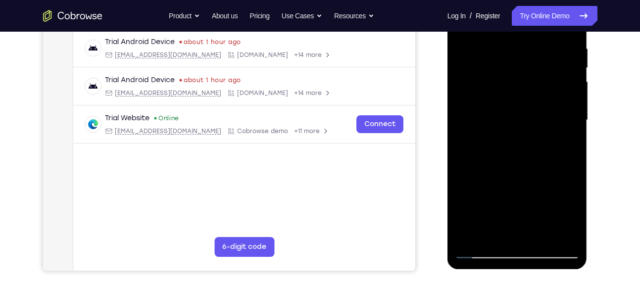
scroll to position [189, 0]
click at [574, 117] on div at bounding box center [517, 120] width 125 height 277
click at [574, 118] on div at bounding box center [517, 120] width 125 height 277
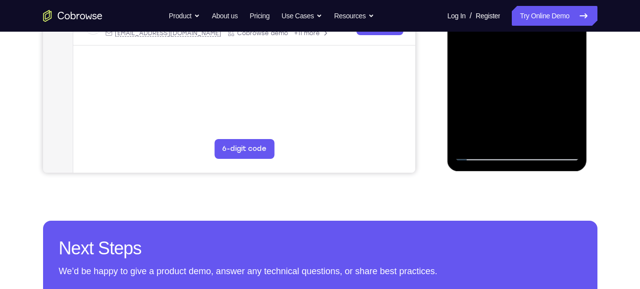
scroll to position [288, 0]
click at [481, 153] on div at bounding box center [517, 21] width 125 height 277
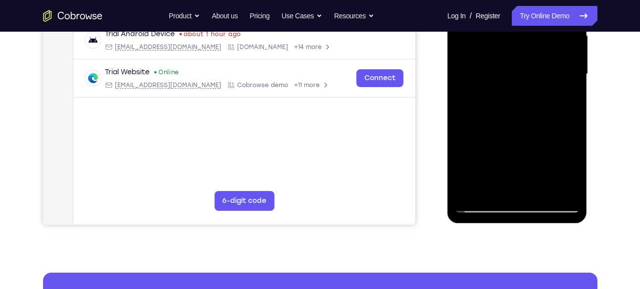
scroll to position [285, 0]
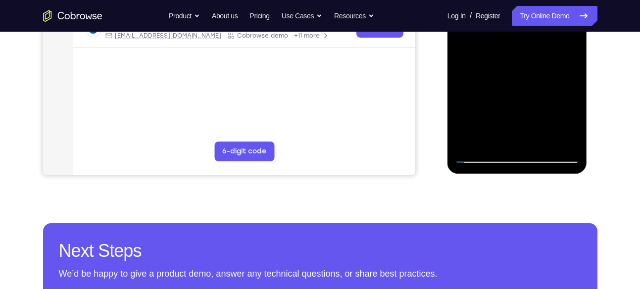
click at [488, 142] on div at bounding box center [517, 24] width 125 height 277
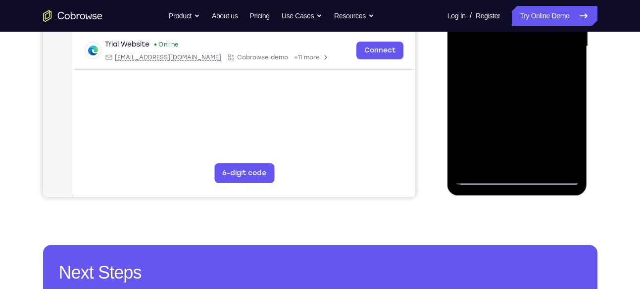
scroll to position [264, 0]
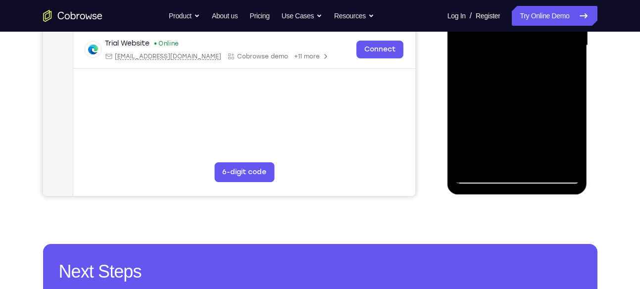
click at [489, 164] on div at bounding box center [517, 45] width 125 height 277
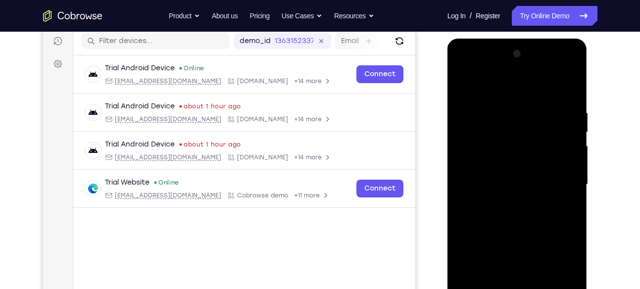
scroll to position [121, 0]
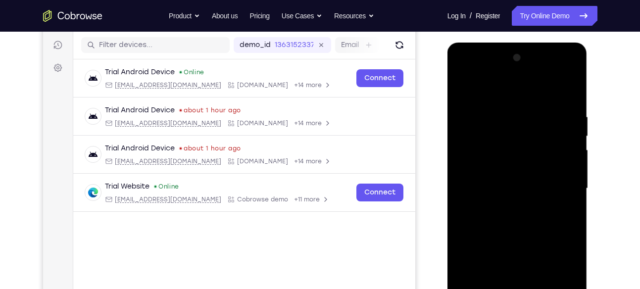
click at [511, 90] on div at bounding box center [517, 188] width 125 height 277
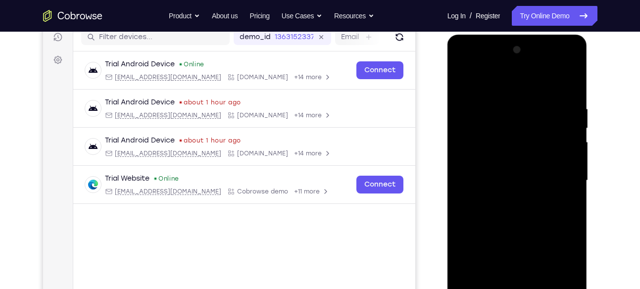
scroll to position [130, 0]
click at [487, 124] on div at bounding box center [517, 180] width 125 height 277
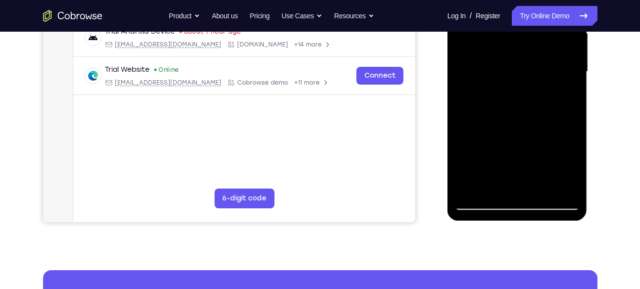
scroll to position [239, 0]
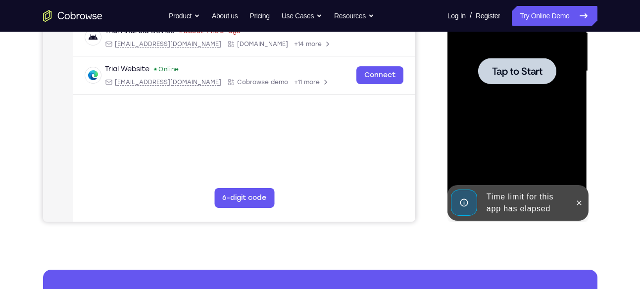
click at [570, 143] on div at bounding box center [517, 71] width 125 height 277
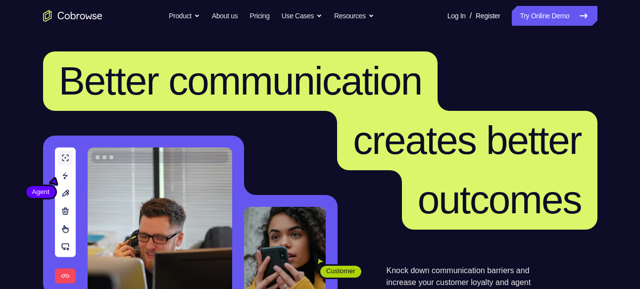
click at [536, 24] on link "Try Online Demo" at bounding box center [554, 16] width 85 height 20
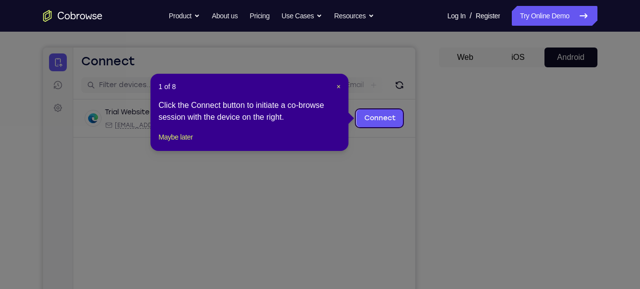
click at [335, 82] on header "1 of 8 ×" at bounding box center [249, 87] width 182 height 10
click at [337, 87] on span "×" at bounding box center [339, 87] width 4 height 8
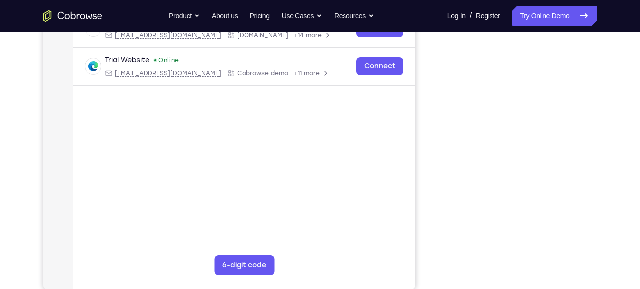
scroll to position [171, 0]
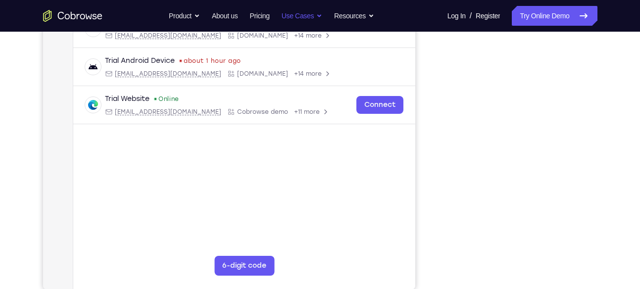
click at [294, 7] on button "Use Cases" at bounding box center [302, 16] width 41 height 20
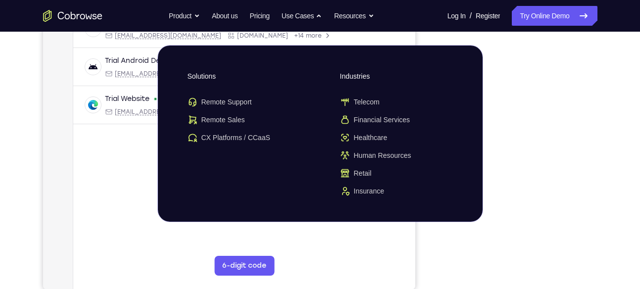
click at [68, 193] on nav "Connect Sessions Settings" at bounding box center [58, 124] width 30 height 332
click at [118, 214] on main "demo_id 2320208640 2320208640 Email User ID Device ID Device name 6-digit code …" at bounding box center [244, 148] width 342 height 332
click at [615, 148] on div "Your Support Agent Your Customer Web iOS Android Next Steps We’d be happy to gi…" at bounding box center [320, 187] width 634 height 653
